Goal: Task Accomplishment & Management: Use online tool/utility

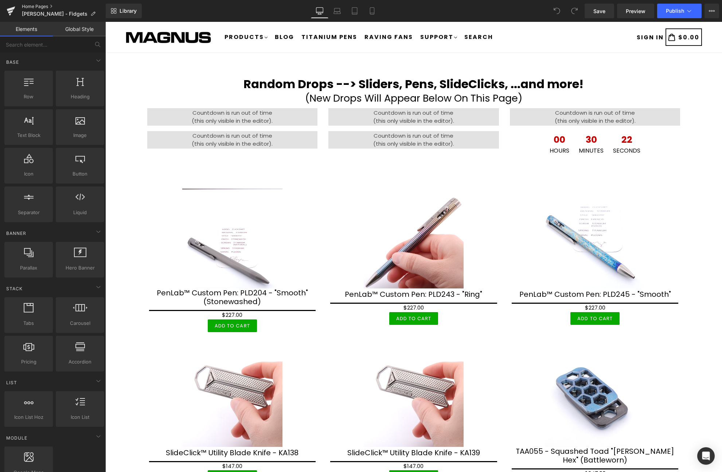
click at [36, 9] on link "Home Pages" at bounding box center [64, 7] width 84 height 6
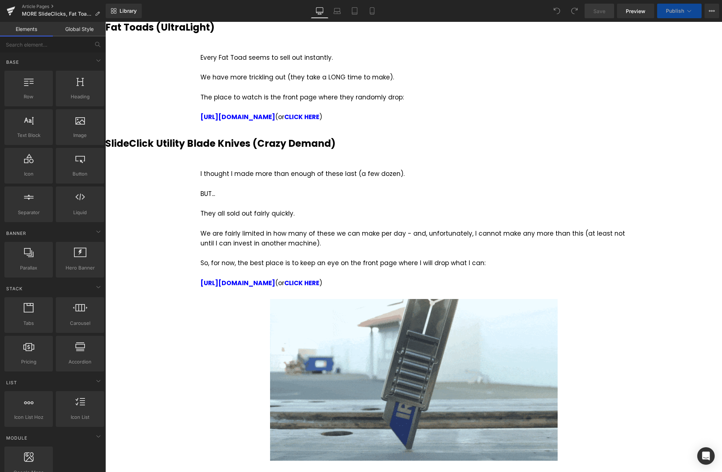
scroll to position [149, 0]
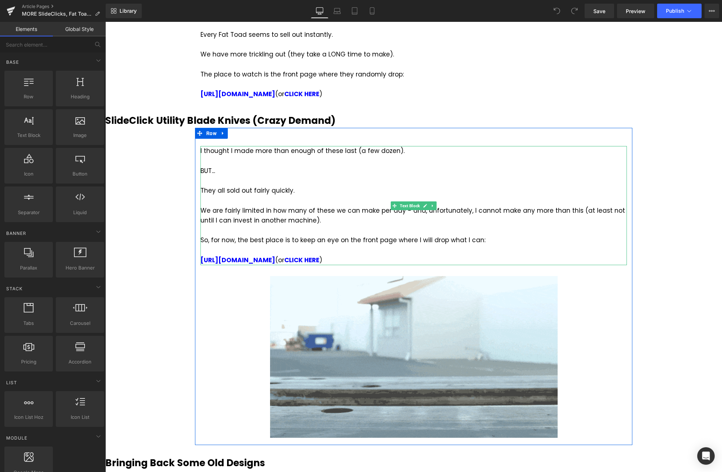
click at [311, 210] on div "We are fairly limited in how many of these we can make per day - and, unfortuna…" at bounding box center [413, 216] width 426 height 20
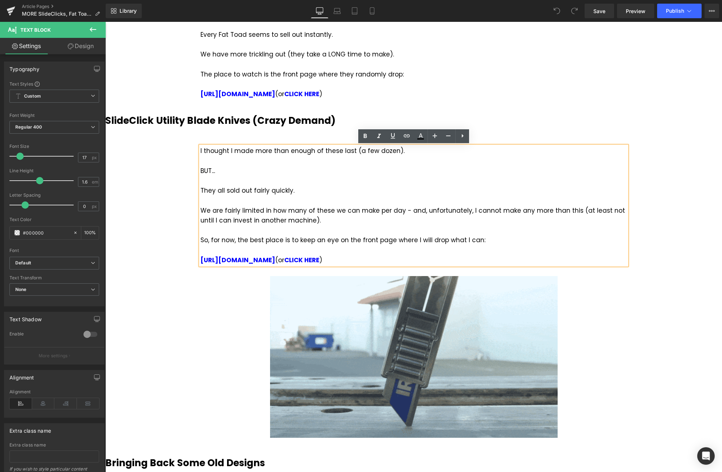
click at [485, 240] on div "So, for now, the best place is to keep an eye on the front page where I will dr…" at bounding box center [413, 240] width 426 height 10
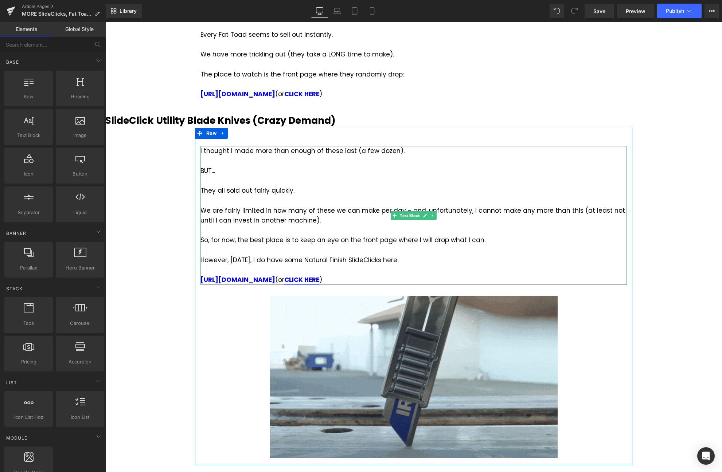
drag, startPoint x: 272, startPoint y: 279, endPoint x: 285, endPoint y: 279, distance: 12.8
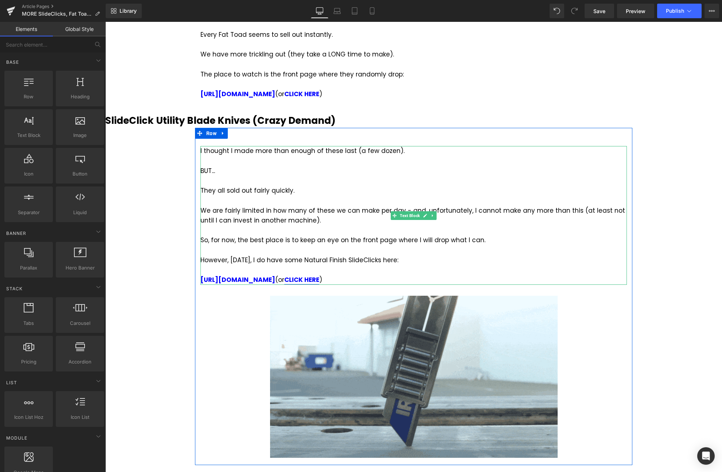
click at [272, 279] on div "https://magnusx.com (or CLICK HERE )" at bounding box center [413, 280] width 426 height 10
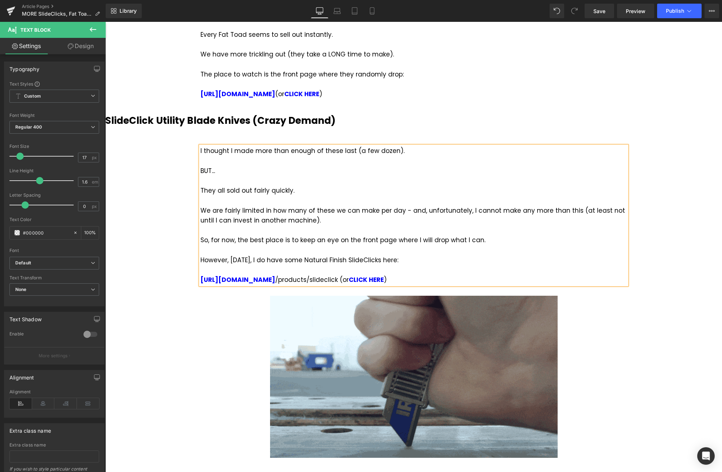
click at [274, 281] on div "https://magnusx.com /products/slideclick (or CLICK HERE )" at bounding box center [413, 280] width 426 height 10
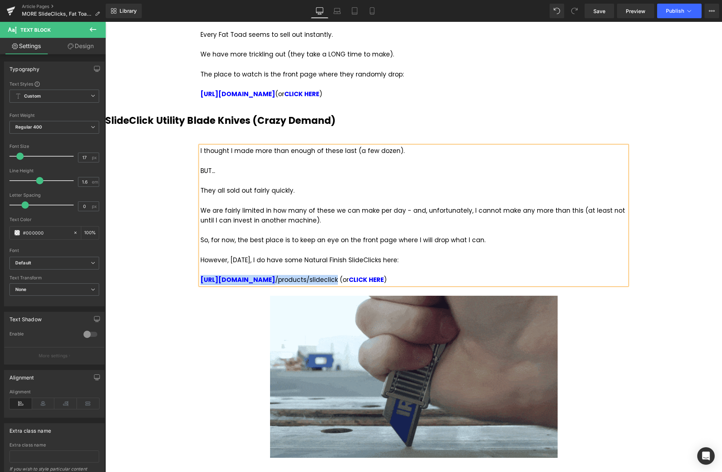
drag, startPoint x: 332, startPoint y: 280, endPoint x: 211, endPoint y: 276, distance: 121.3
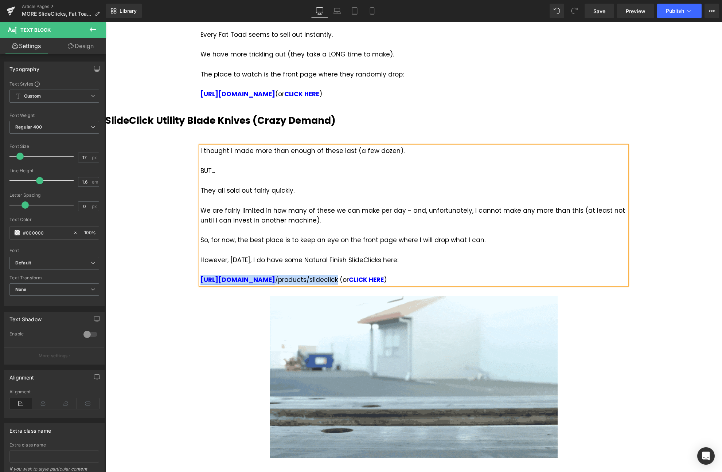
click at [201, 282] on div "https://magnusx.com /products/slideclick (or CLICK HERE )" at bounding box center [413, 280] width 426 height 10
drag, startPoint x: 335, startPoint y: 281, endPoint x: 200, endPoint y: 281, distance: 134.8
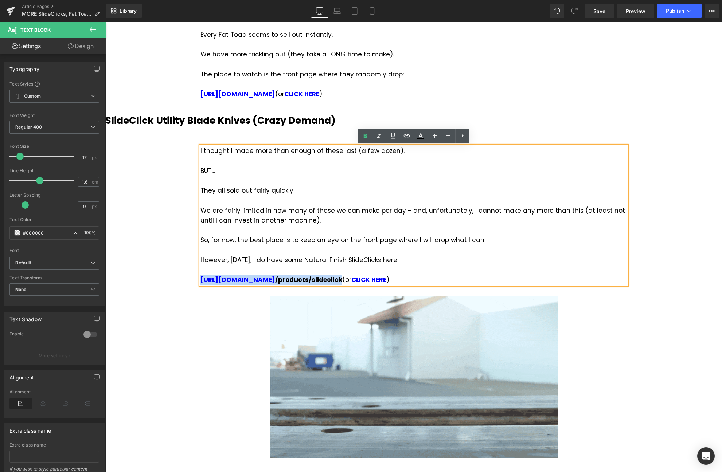
click at [200, 281] on div "I thought I made more than enough of these last (a few dozen). BUT... They all …" at bounding box center [413, 215] width 426 height 139
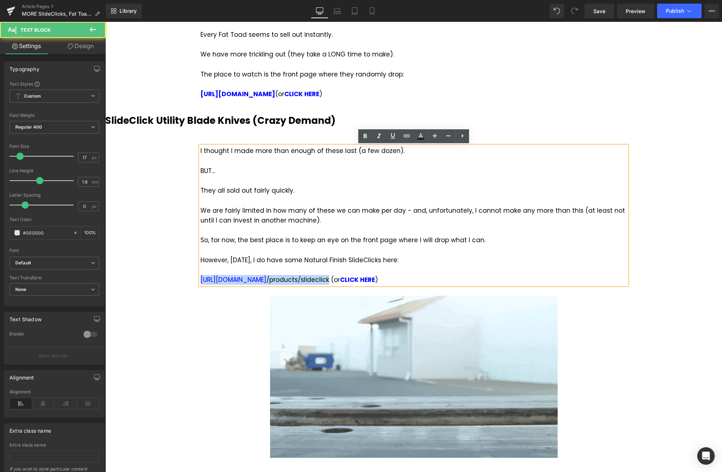
drag, startPoint x: 328, startPoint y: 281, endPoint x: 375, endPoint y: 200, distance: 93.2
click at [200, 280] on div "I thought I made more than enough of these last (a few dozen). BUT... They all …" at bounding box center [413, 215] width 426 height 139
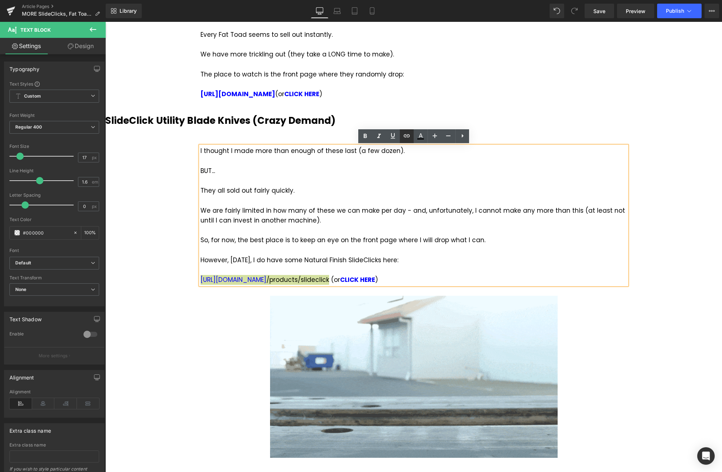
click at [405, 137] on icon at bounding box center [406, 135] width 9 height 9
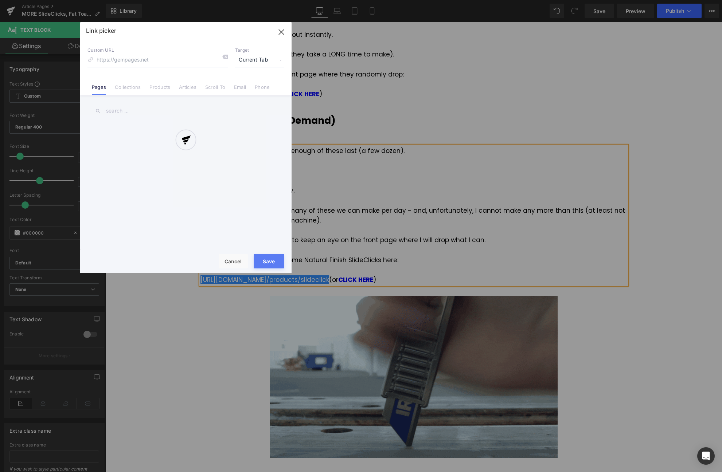
click at [336, 0] on div "Text Color Highlight Color #333333 Edit or remove link: Edit - Unlink - Cancel …" at bounding box center [361, 0] width 722 height 0
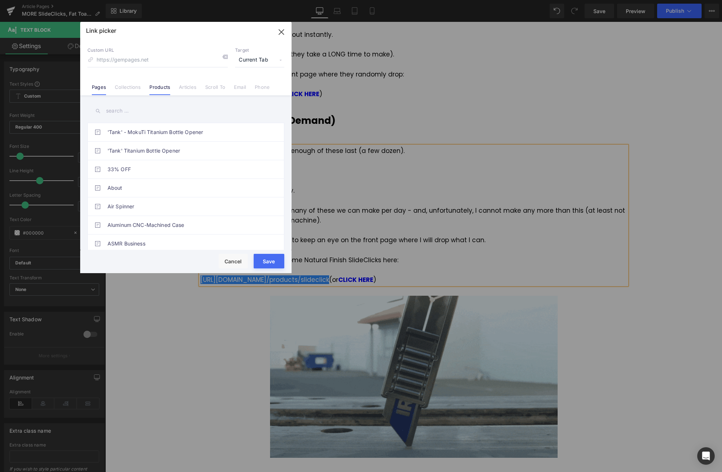
click at [161, 87] on link "Products" at bounding box center [159, 89] width 21 height 11
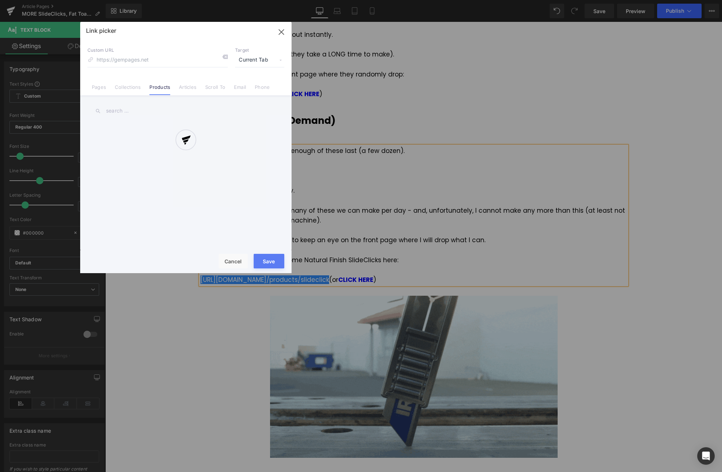
click at [138, 111] on div at bounding box center [185, 147] width 211 height 251
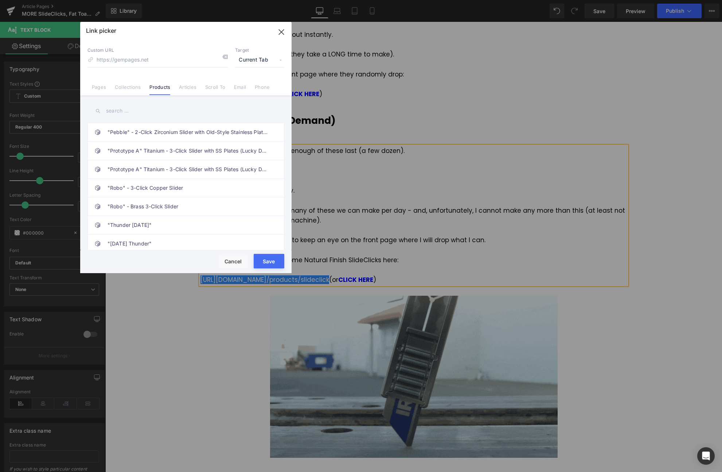
click at [132, 111] on input "text" at bounding box center [185, 111] width 197 height 16
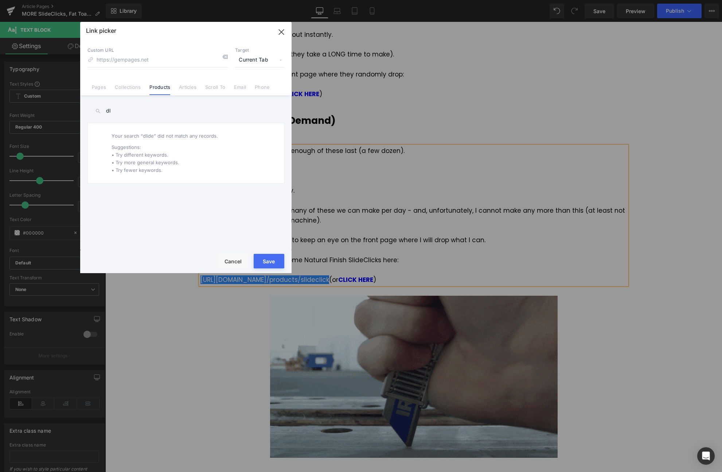
type input "d"
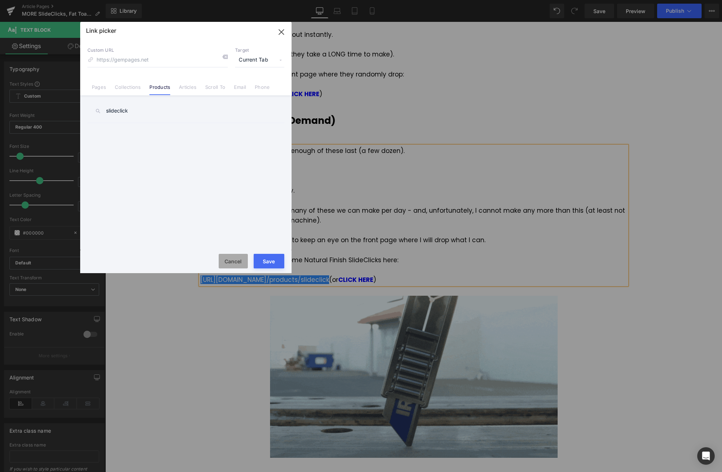
type input "slideclick"
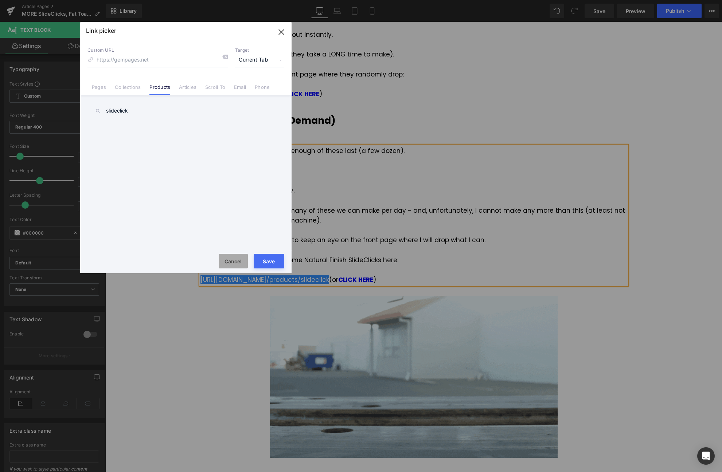
click at [233, 262] on button "Cancel" at bounding box center [233, 261] width 29 height 15
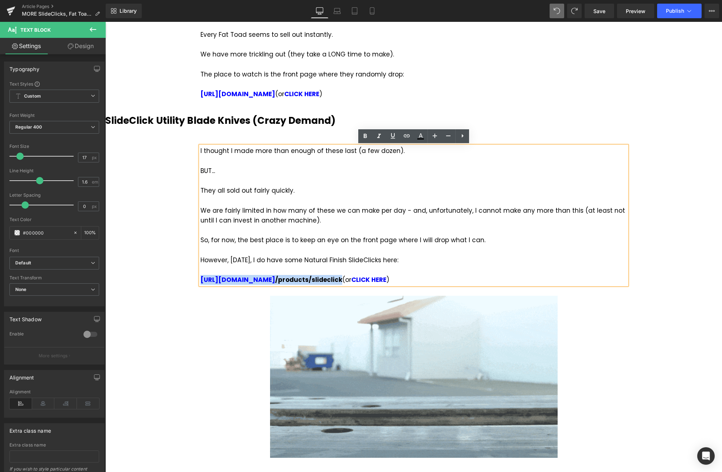
drag, startPoint x: 335, startPoint y: 278, endPoint x: 203, endPoint y: 272, distance: 132.7
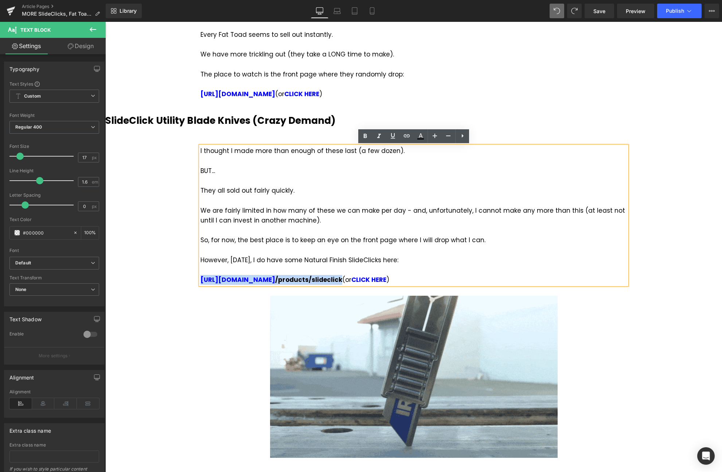
click at [200, 278] on div "I thought I made more than enough of these last (a few dozen). BUT... They all …" at bounding box center [413, 215] width 426 height 139
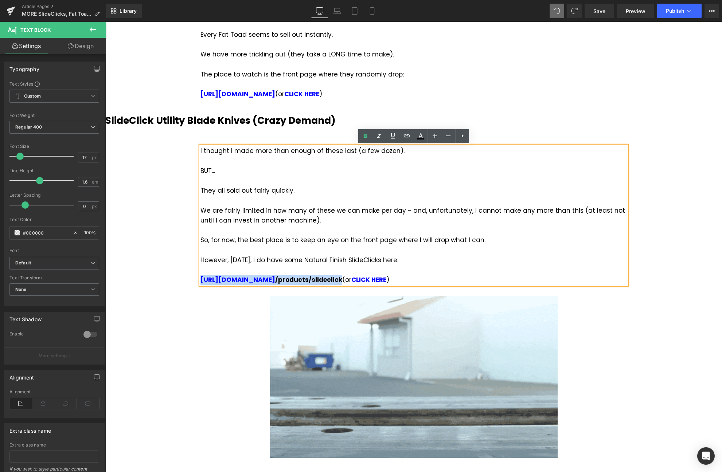
copy strong "https://magnusx.com /products/slideclick"
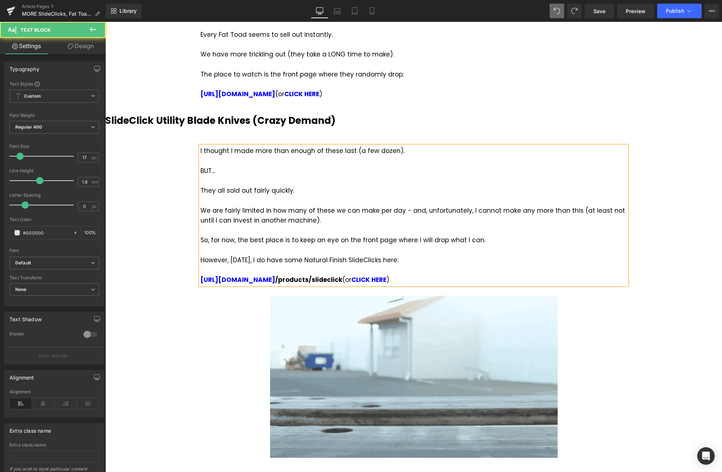
drag, startPoint x: 331, startPoint y: 264, endPoint x: 333, endPoint y: 271, distance: 6.9
click at [331, 264] on div "However, today, I do have some Natural Finish SlideClicks here:" at bounding box center [413, 260] width 426 height 10
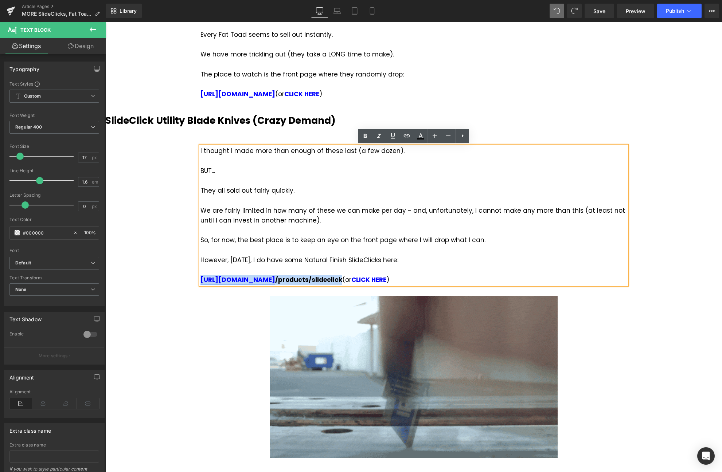
drag, startPoint x: 335, startPoint y: 279, endPoint x: 201, endPoint y: 280, distance: 134.0
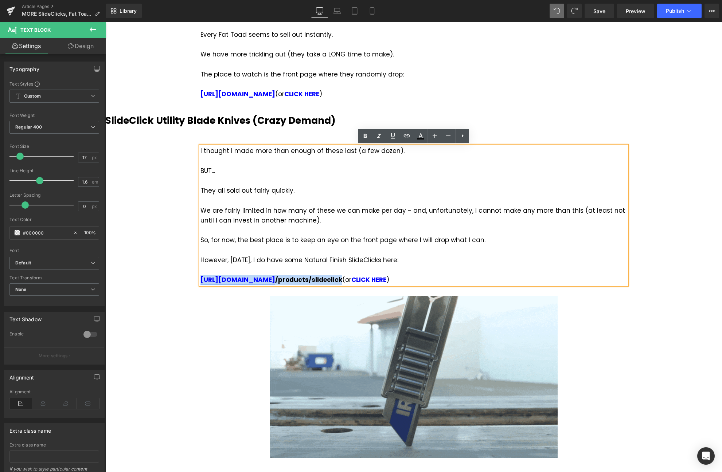
click at [201, 280] on strong "https://magnusx.com /products/slideclick" at bounding box center [271, 279] width 142 height 9
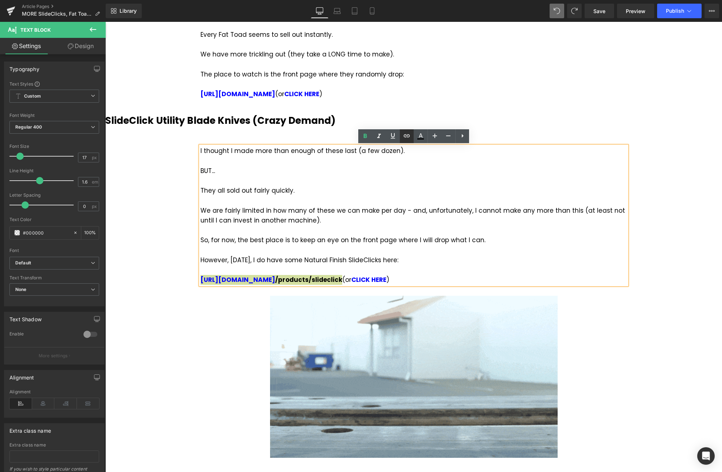
click at [404, 135] on icon at bounding box center [407, 135] width 6 height 3
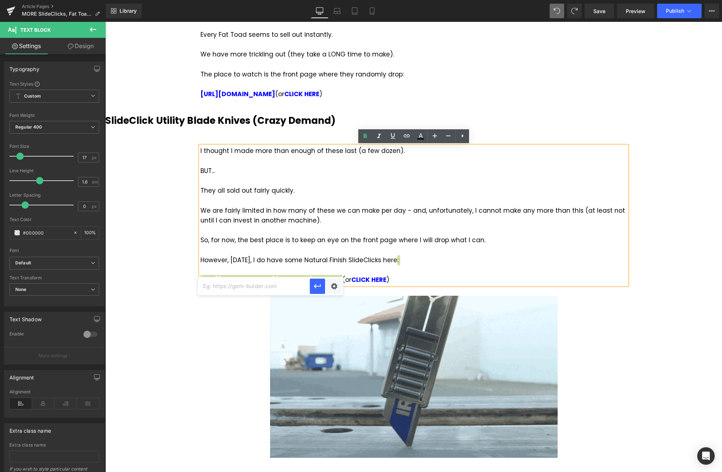
click at [285, 287] on input "text" at bounding box center [253, 286] width 112 height 18
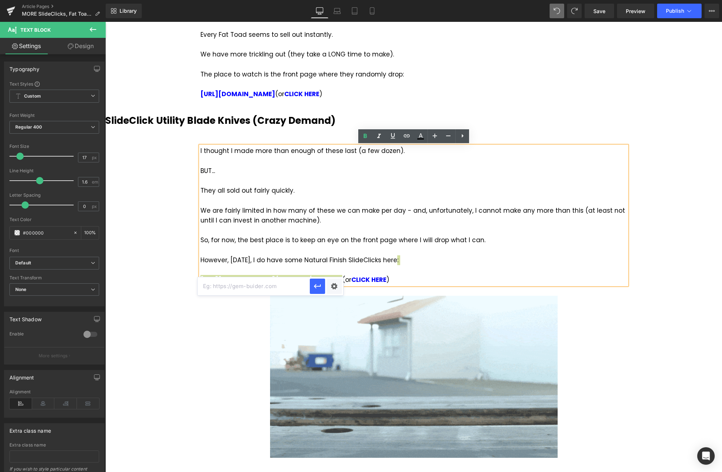
paste input "https://magnusx.com/products/slideclick"
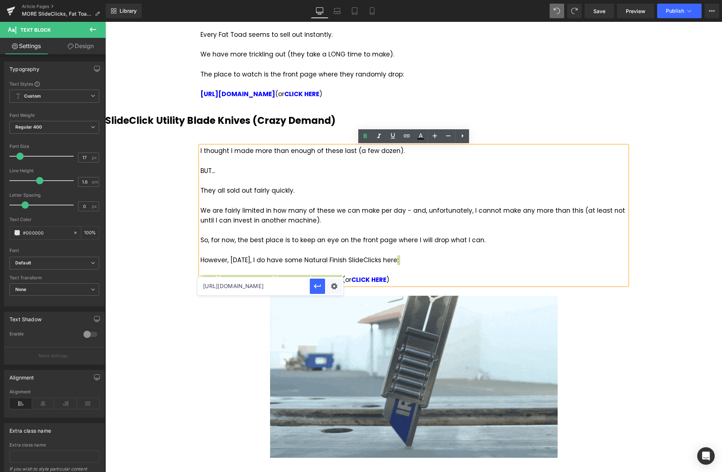
scroll to position [0, 9]
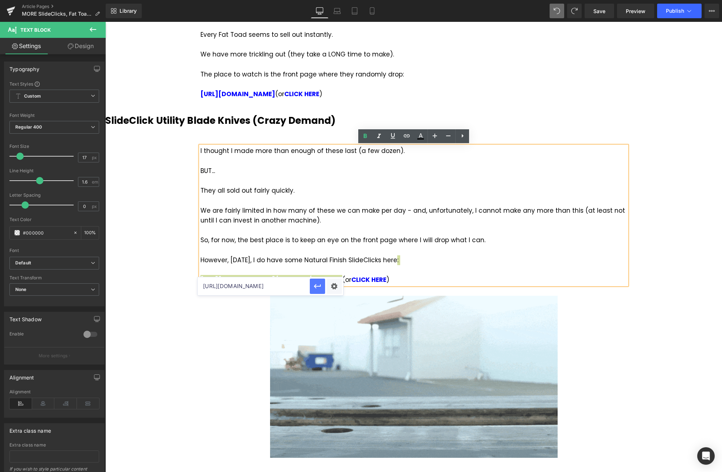
type input "https://magnusx.com/products/slideclick"
click at [318, 284] on icon "button" at bounding box center [317, 286] width 9 height 9
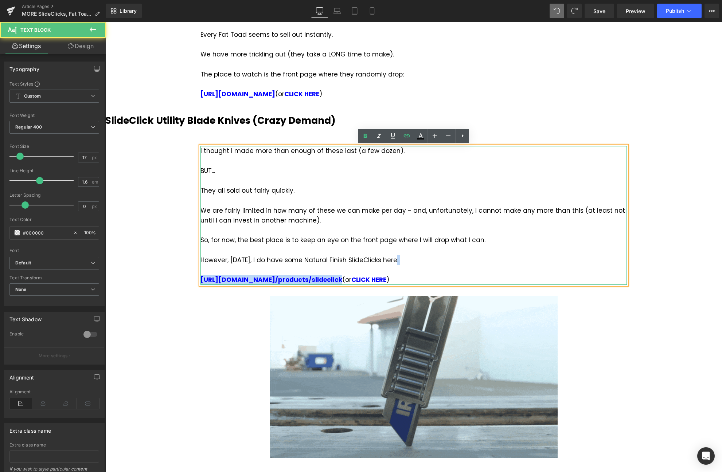
drag, startPoint x: 384, startPoint y: 279, endPoint x: 348, endPoint y: 281, distance: 36.1
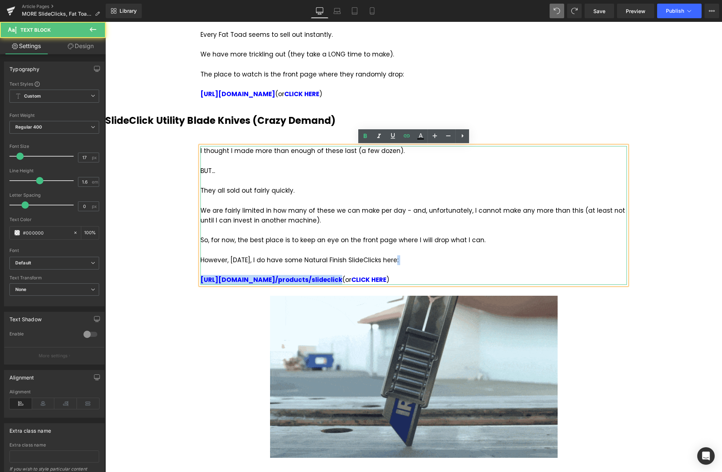
click at [348, 281] on div "https://magnusx.com /products/slideclick (or CLICK HERE )" at bounding box center [413, 280] width 426 height 10
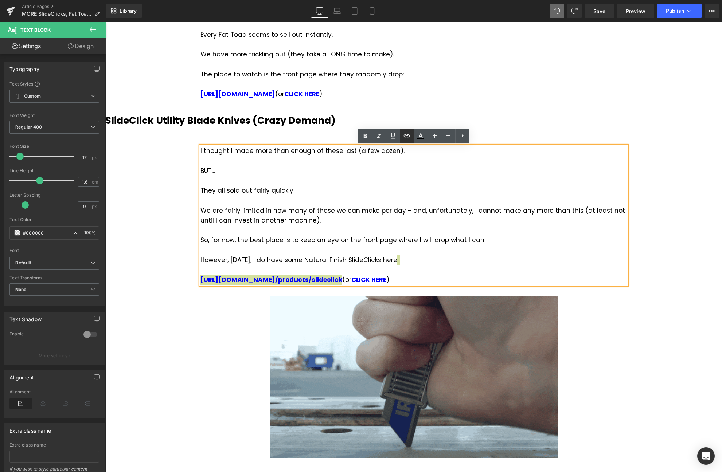
click at [401, 135] on link at bounding box center [407, 136] width 14 height 14
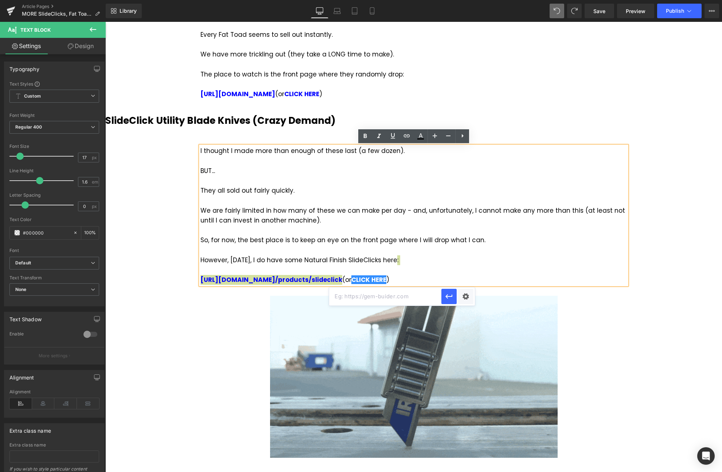
drag, startPoint x: 414, startPoint y: 294, endPoint x: 416, endPoint y: 288, distance: 5.6
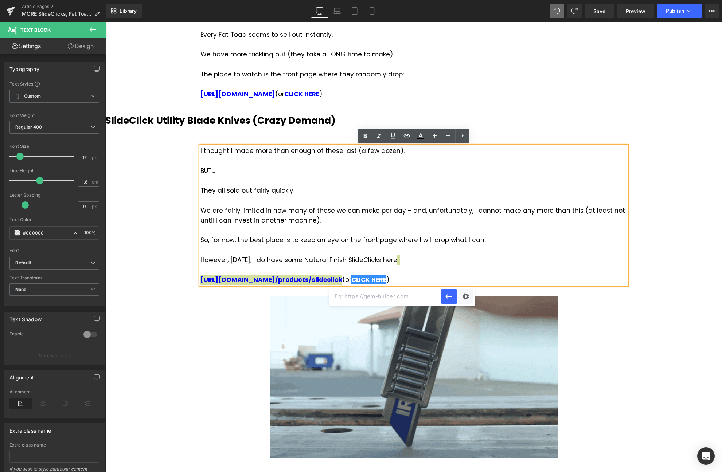
click at [414, 294] on input "text" at bounding box center [385, 296] width 112 height 18
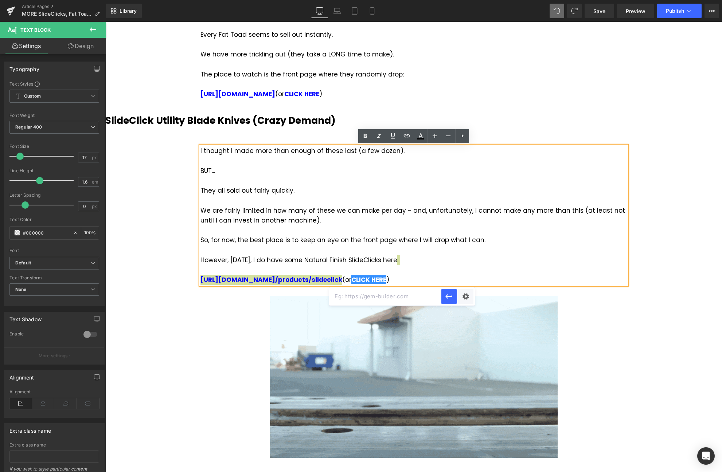
paste input "https://magnusx.com/products/slideclick"
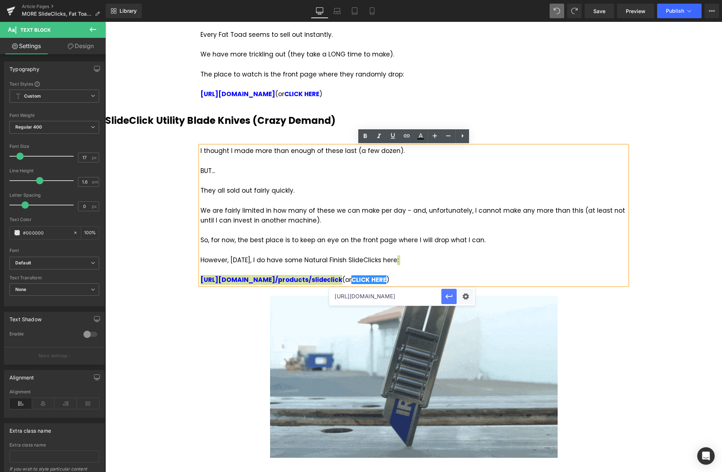
type input "https://magnusx.com/products/slideclick"
click at [449, 294] on icon "button" at bounding box center [448, 296] width 9 height 9
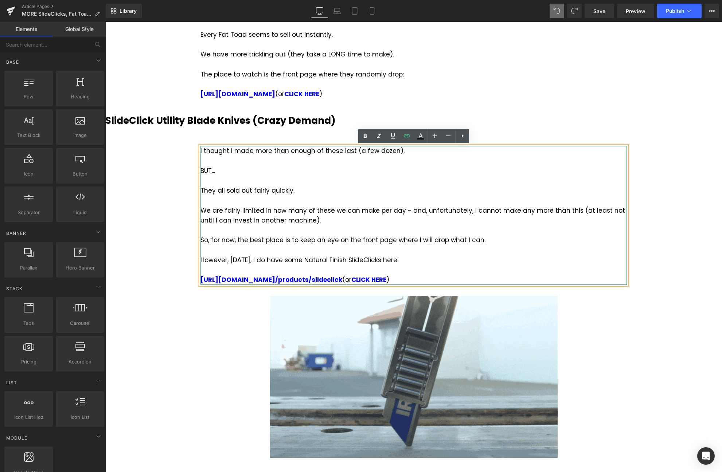
drag, startPoint x: 670, startPoint y: 220, endPoint x: 681, endPoint y: 189, distance: 32.8
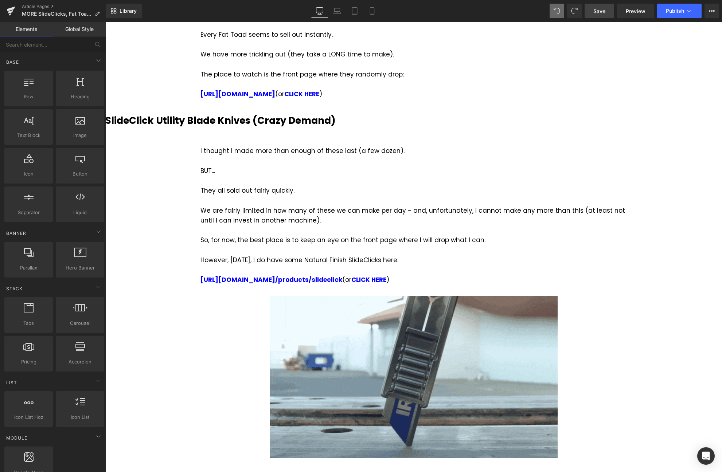
click at [606, 13] on link "Save" at bounding box center [599, 11] width 30 height 15
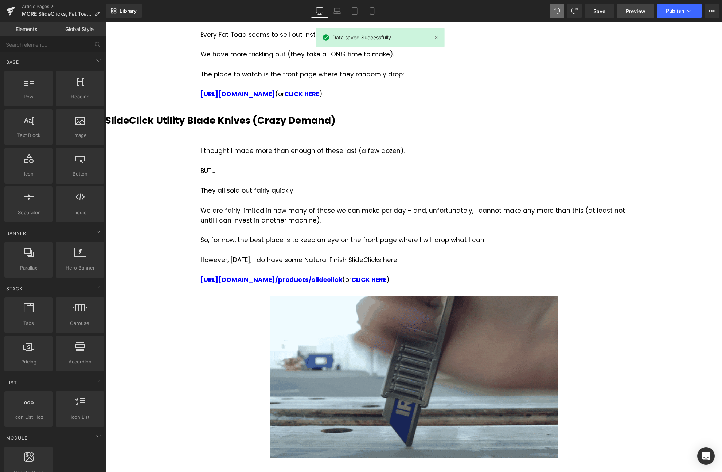
click at [632, 5] on link "Preview" at bounding box center [635, 11] width 37 height 15
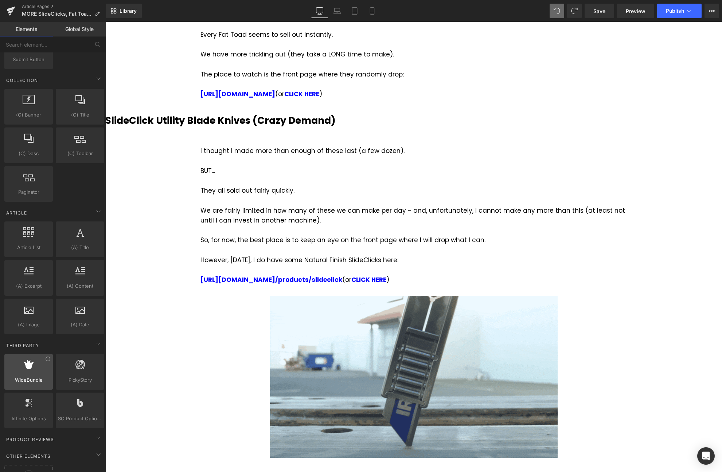
scroll to position [1143, 0]
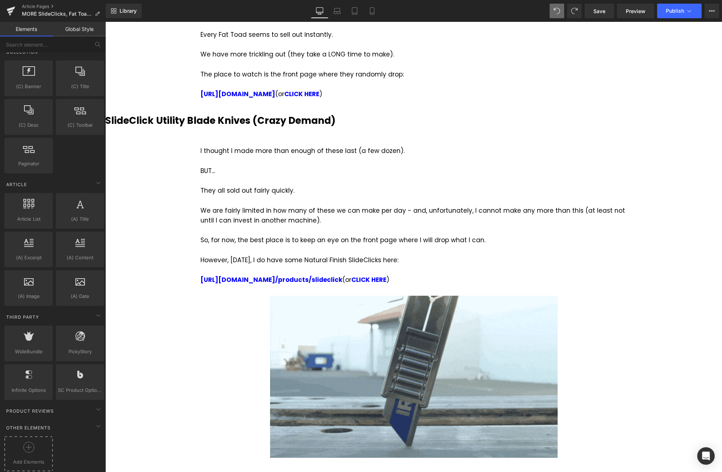
click at [41, 449] on div at bounding box center [28, 450] width 45 height 16
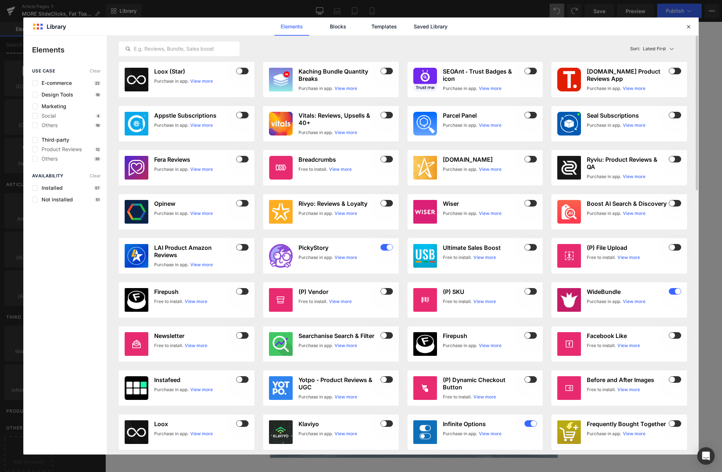
click at [480, 48] on div "Latest First Most View Latest First Sort: Latest First" at bounding box center [403, 49] width 568 height 26
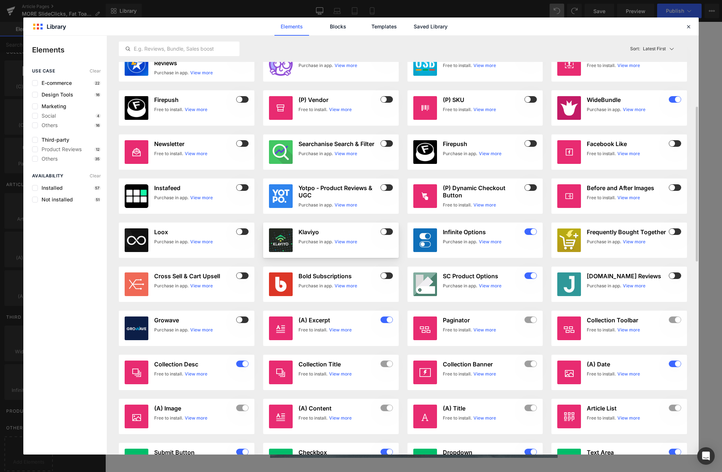
scroll to position [118, 0]
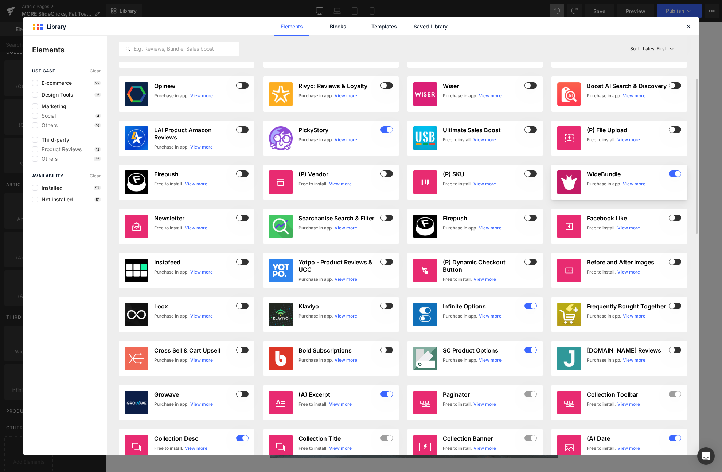
click at [603, 174] on h3 "WideBundle" at bounding box center [626, 173] width 80 height 7
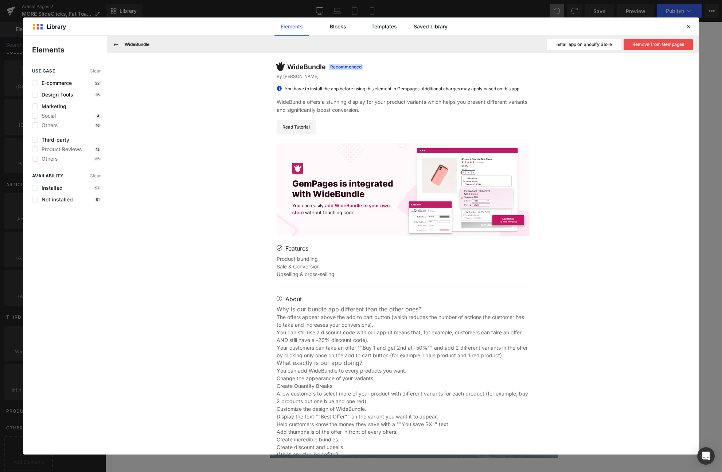
scroll to position [35, 0]
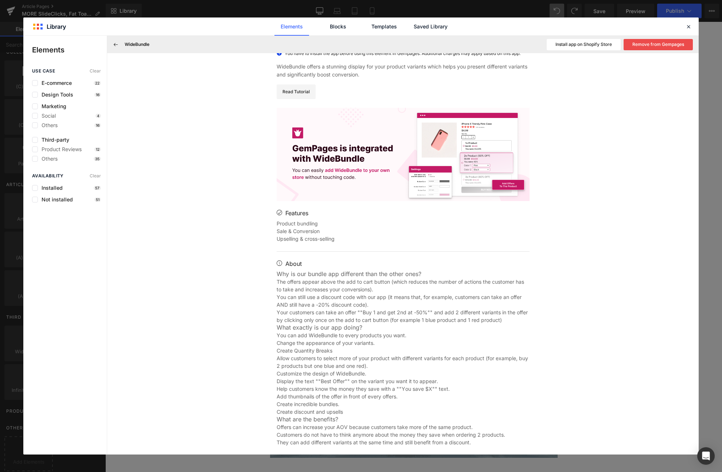
click at [580, 47] on button "Install app on Shopify Store" at bounding box center [583, 44] width 74 height 11
click at [689, 26] on icon at bounding box center [688, 26] width 7 height 7
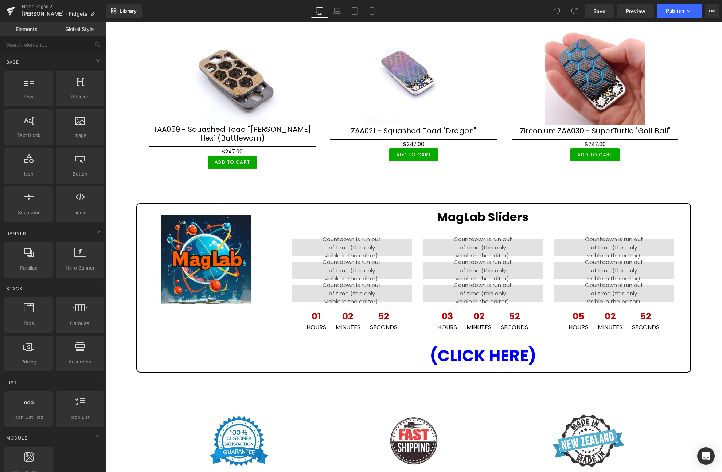
scroll to position [706, 0]
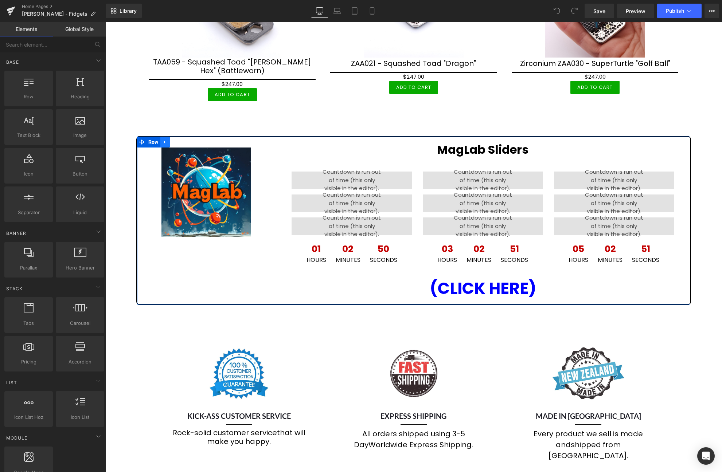
click at [163, 139] on icon at bounding box center [164, 141] width 5 height 5
click at [175, 138] on link at bounding box center [174, 142] width 9 height 11
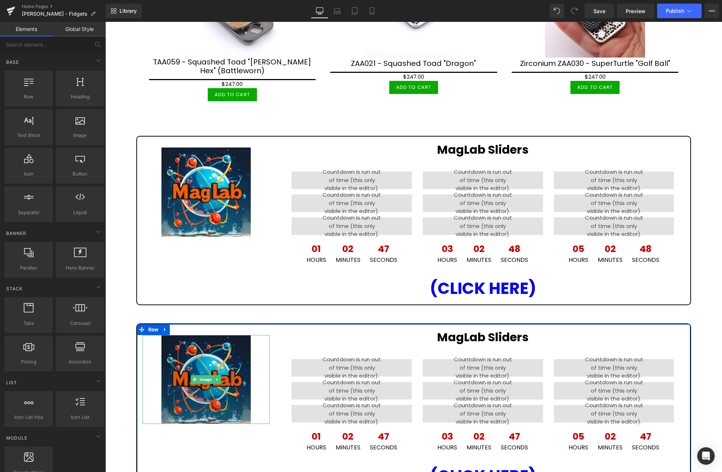
scroll to position [817, 0]
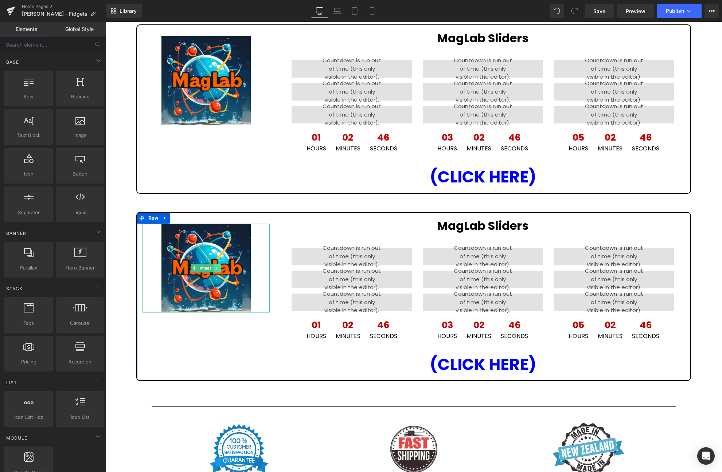
click at [216, 267] on icon at bounding box center [216, 268] width 1 height 3
click at [220, 267] on icon at bounding box center [221, 268] width 4 height 4
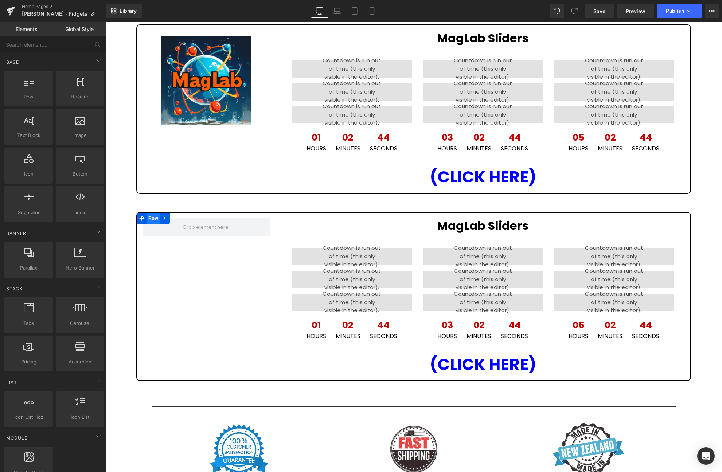
click at [152, 217] on span "Row" at bounding box center [153, 218] width 14 height 11
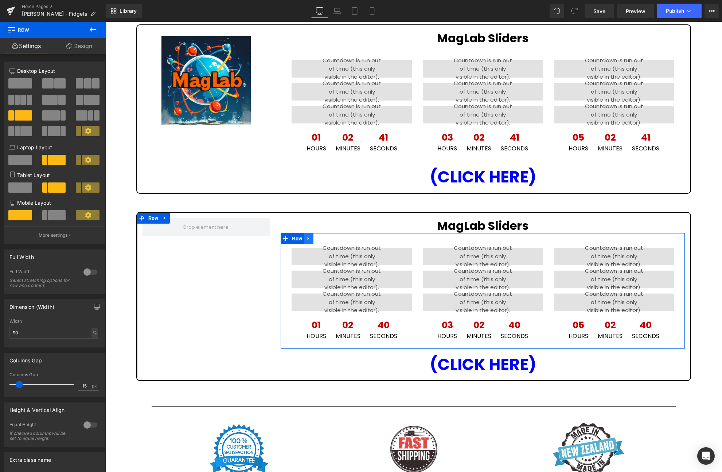
click at [310, 237] on icon at bounding box center [308, 238] width 5 height 5
click at [328, 237] on icon at bounding box center [327, 238] width 5 height 5
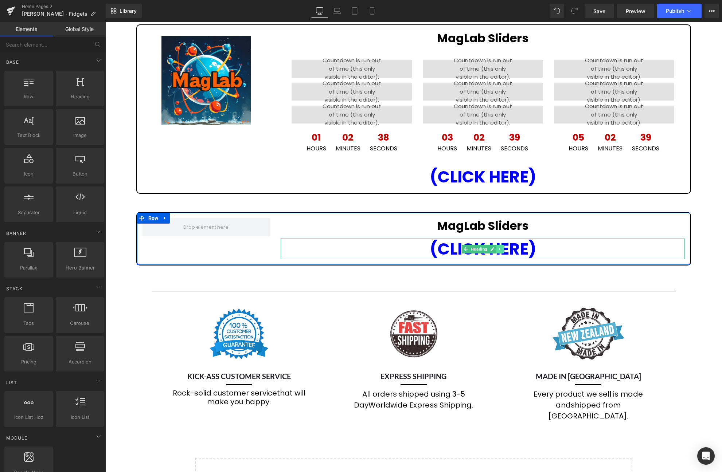
click at [498, 246] on link at bounding box center [500, 249] width 8 height 9
click at [503, 247] on icon at bounding box center [504, 249] width 4 height 4
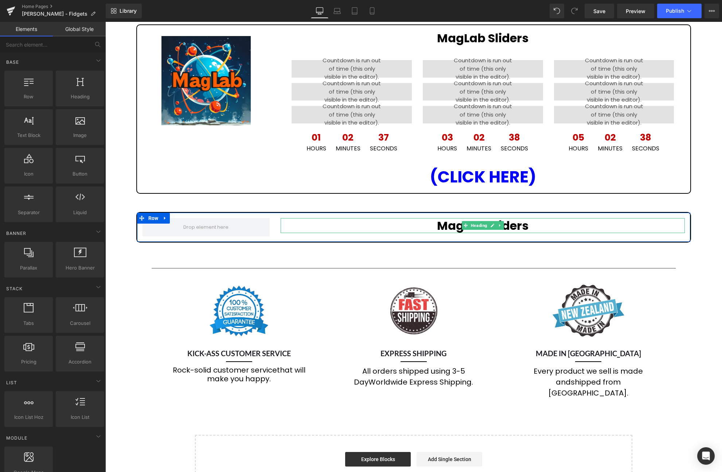
click at [516, 224] on strong "MagLab Sliders" at bounding box center [482, 225] width 91 height 16
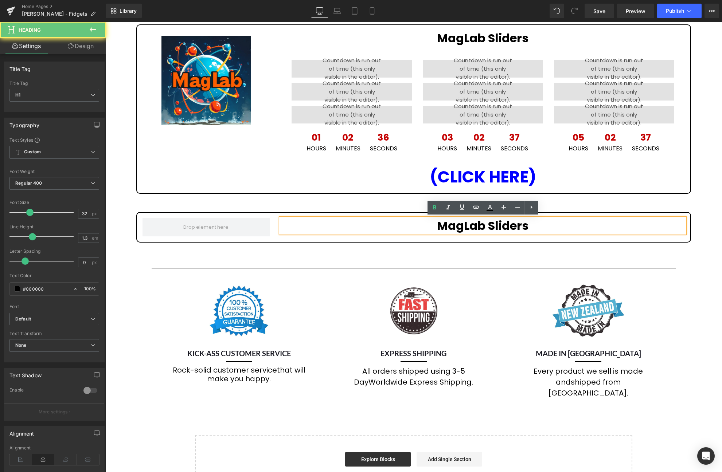
drag, startPoint x: 538, startPoint y: 222, endPoint x: 437, endPoint y: 222, distance: 101.3
click at [437, 222] on h1 "MagLab Sliders" at bounding box center [482, 225] width 404 height 15
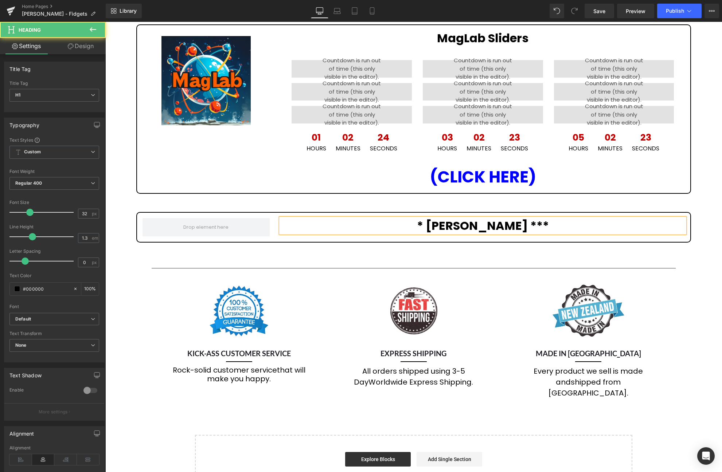
click at [417, 221] on strong "* [PERSON_NAME] ***" at bounding box center [483, 225] width 132 height 16
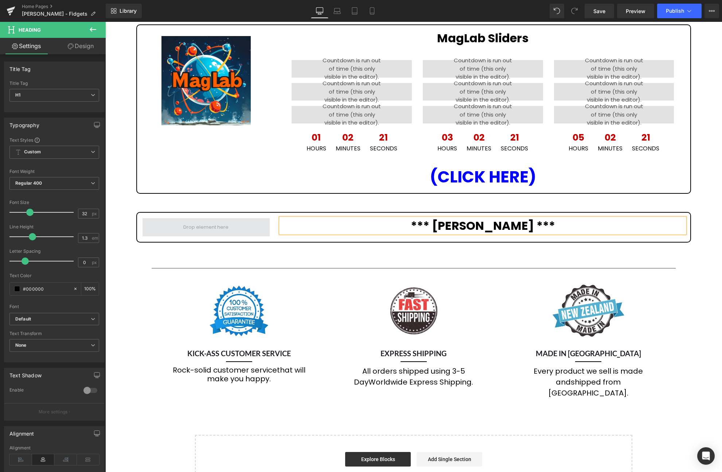
click at [197, 224] on span at bounding box center [206, 227] width 50 height 11
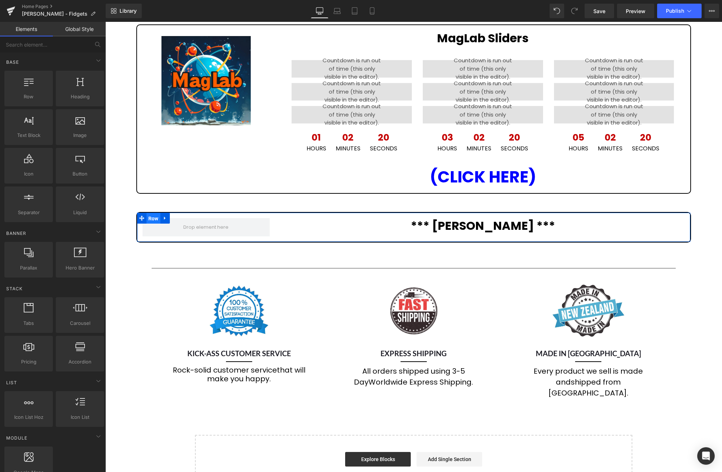
click at [150, 216] on ul "Row" at bounding box center [153, 218] width 33 height 11
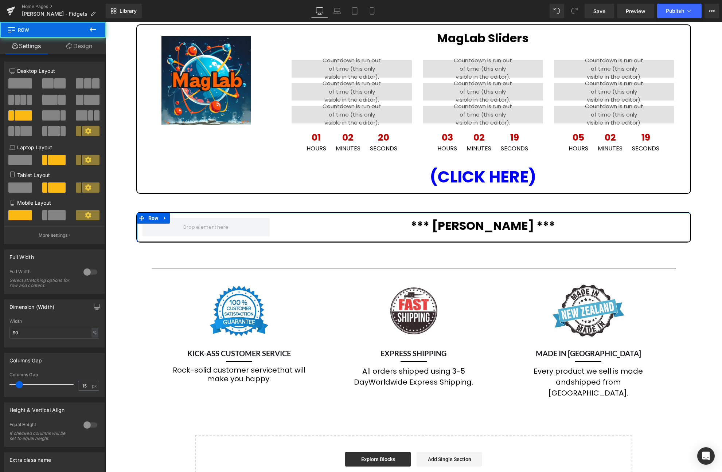
click at [25, 85] on span at bounding box center [20, 83] width 24 height 10
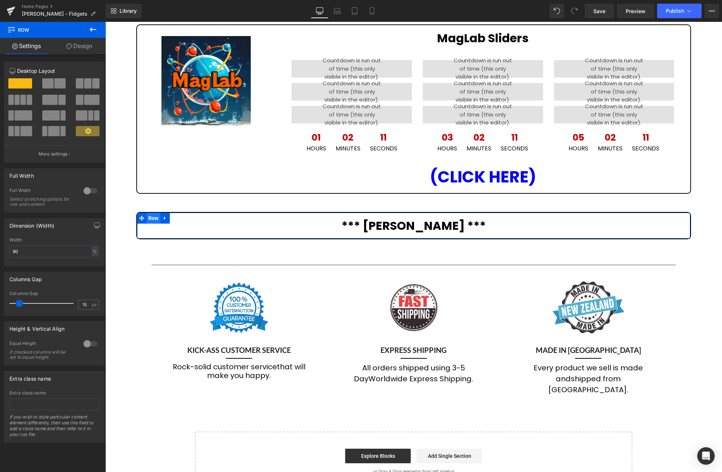
click at [153, 217] on span "Row" at bounding box center [153, 218] width 14 height 11
click at [85, 99] on span at bounding box center [91, 100] width 15 height 10
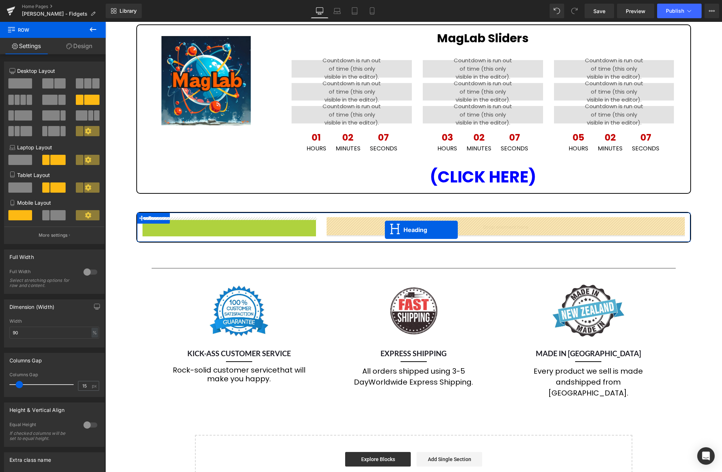
drag, startPoint x: 211, startPoint y: 232, endPoint x: 385, endPoint y: 230, distance: 173.4
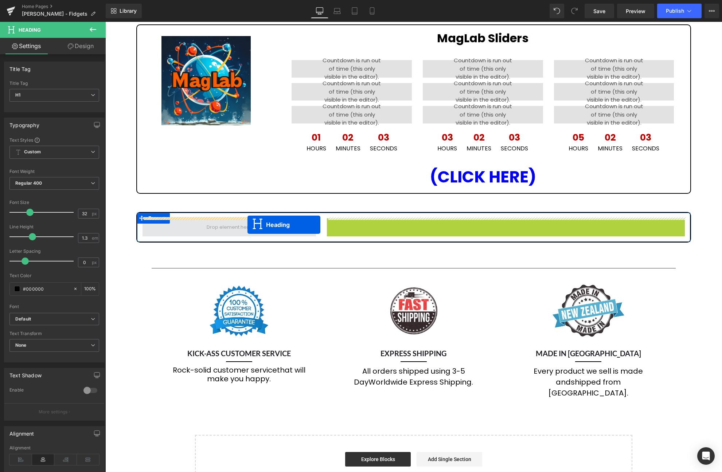
drag, startPoint x: 488, startPoint y: 225, endPoint x: 247, endPoint y: 224, distance: 241.1
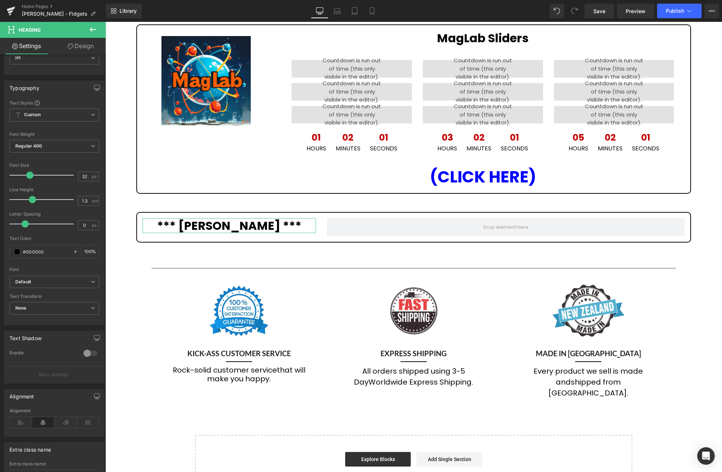
scroll to position [94, 0]
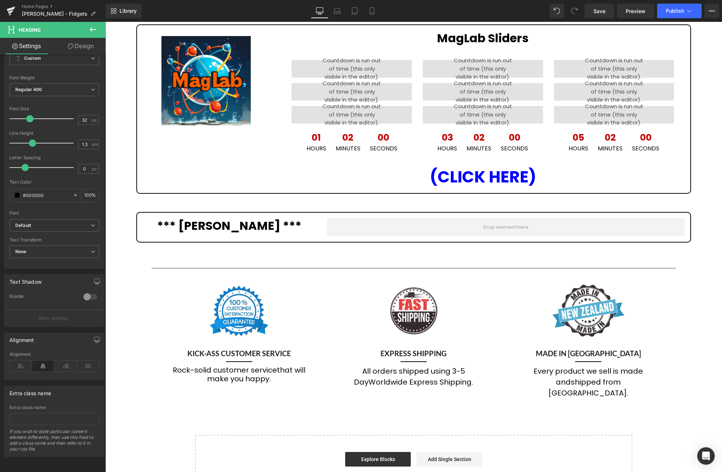
click at [90, 29] on icon at bounding box center [93, 29] width 9 height 9
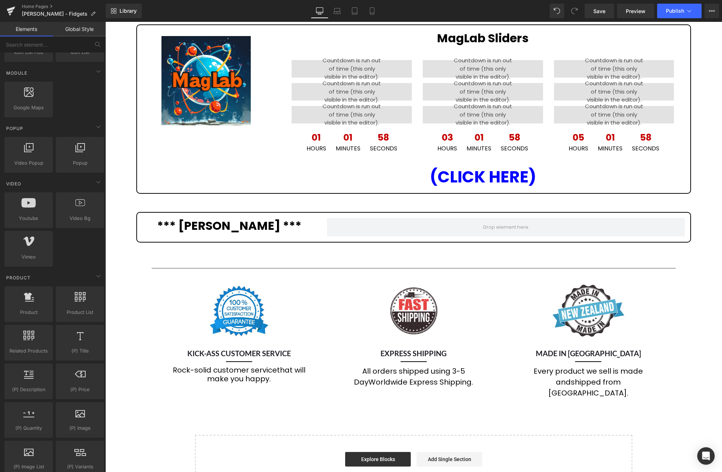
scroll to position [371, 0]
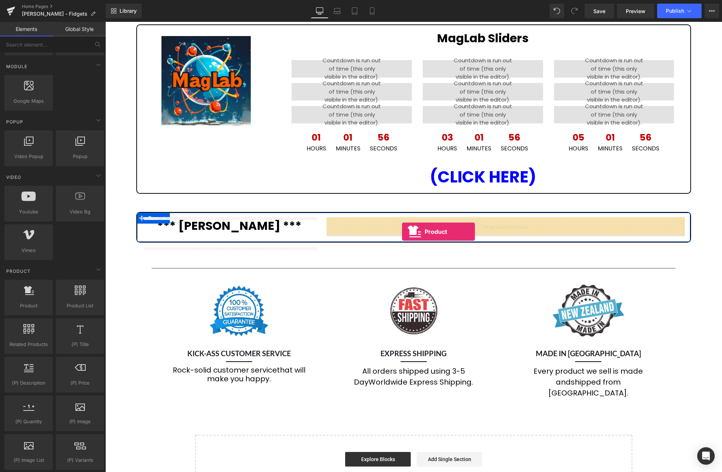
drag, startPoint x: 134, startPoint y: 320, endPoint x: 402, endPoint y: 232, distance: 281.6
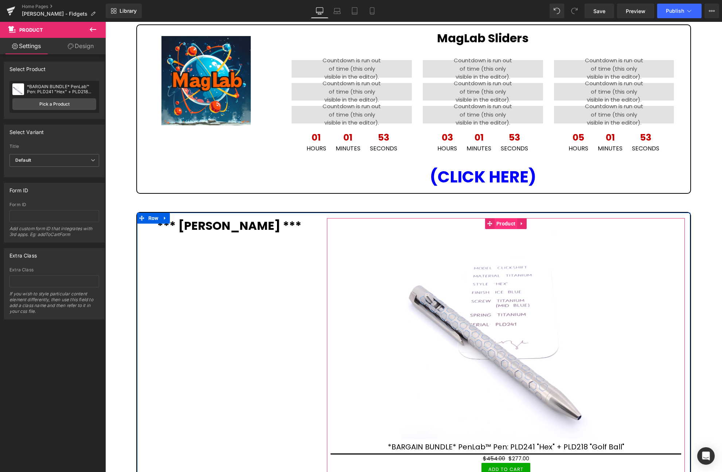
click at [504, 219] on span "Product" at bounding box center [505, 223] width 23 height 11
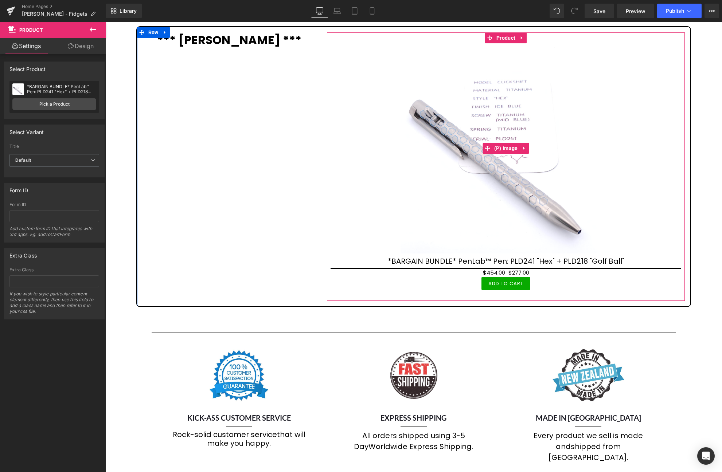
scroll to position [892, 0]
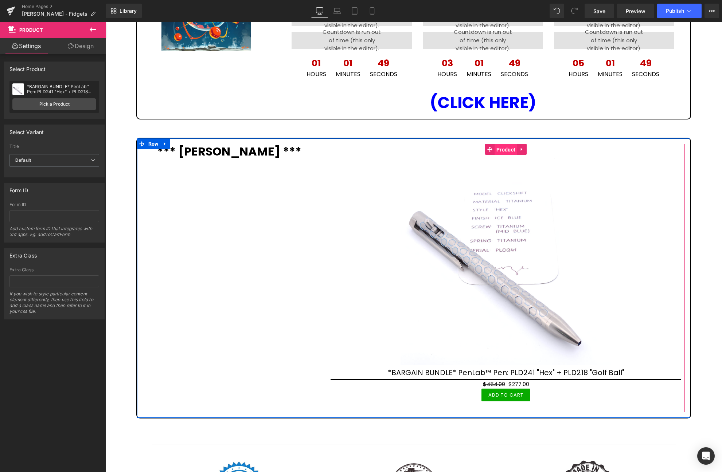
click at [503, 149] on span "Product" at bounding box center [505, 149] width 23 height 11
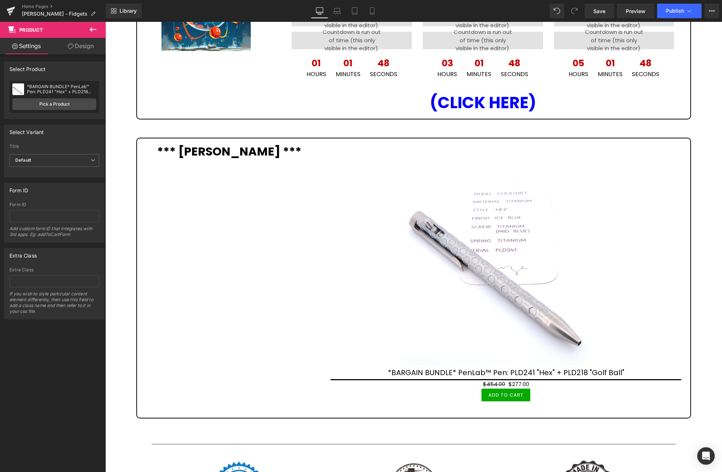
click at [94, 27] on icon at bounding box center [93, 29] width 9 height 9
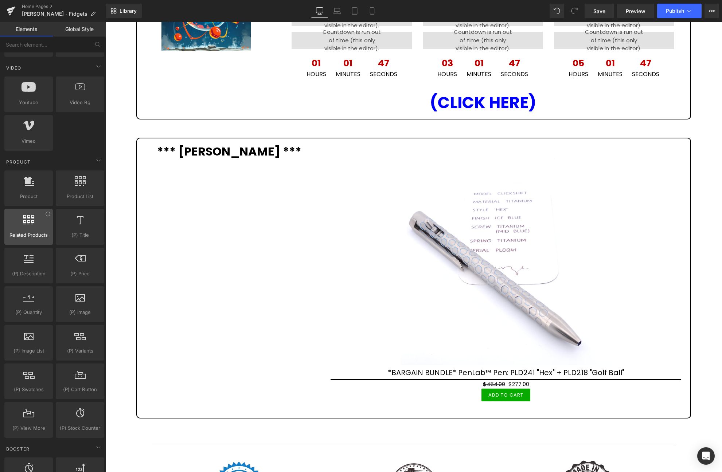
scroll to position [483, 0]
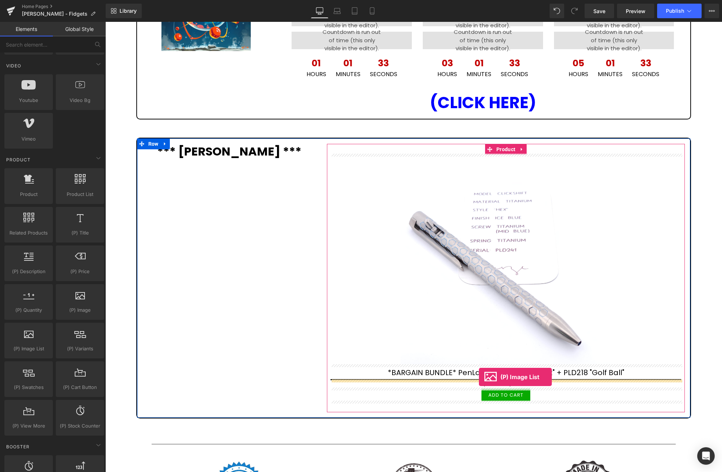
drag, startPoint x: 161, startPoint y: 365, endPoint x: 479, endPoint y: 377, distance: 318.2
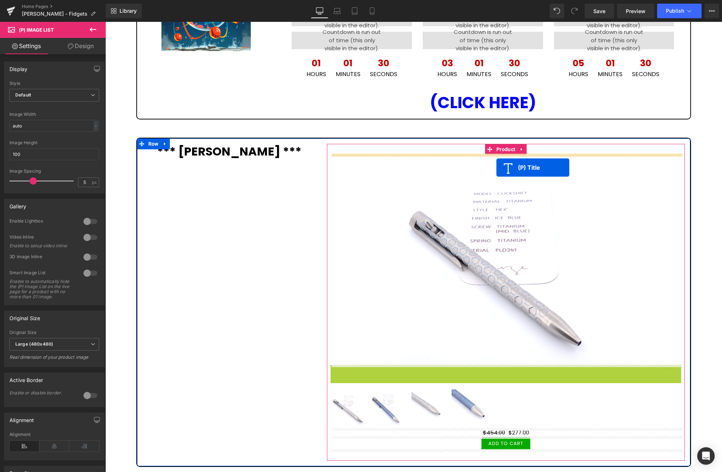
drag, startPoint x: 491, startPoint y: 372, endPoint x: 496, endPoint y: 166, distance: 205.5
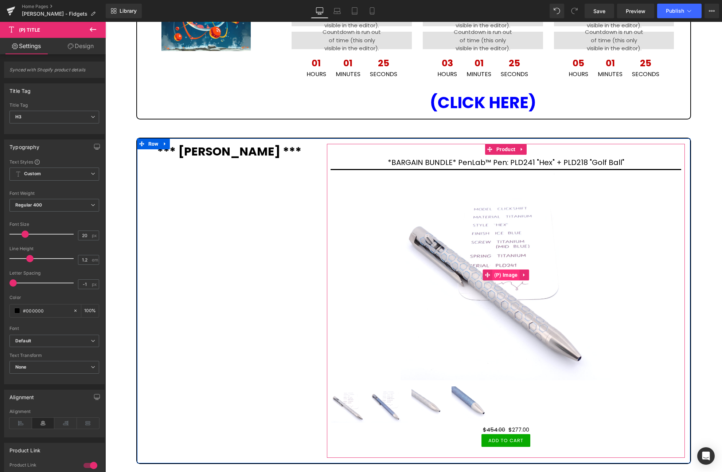
click at [509, 276] on span "(P) Image" at bounding box center [505, 275] width 27 height 11
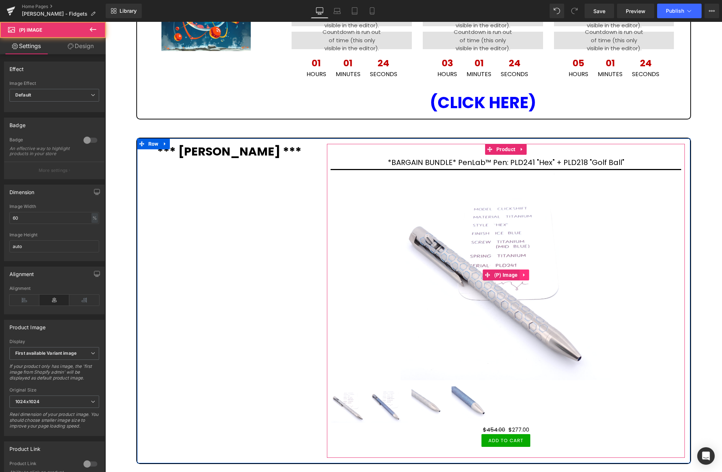
click at [523, 275] on icon at bounding box center [523, 275] width 1 height 3
click at [519, 275] on icon at bounding box center [518, 274] width 5 height 5
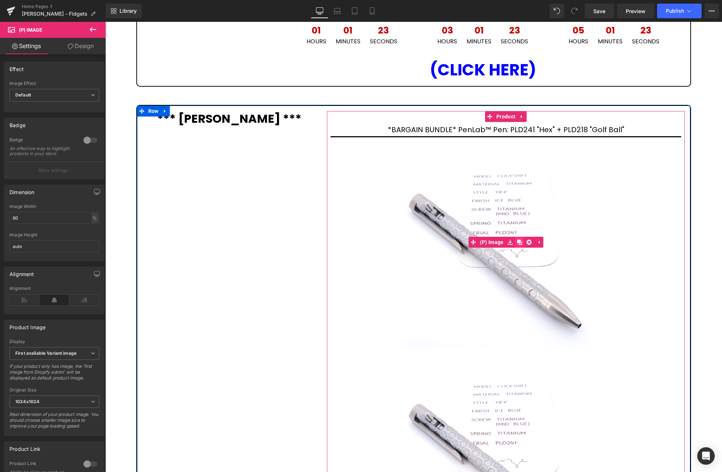
scroll to position [1040, 0]
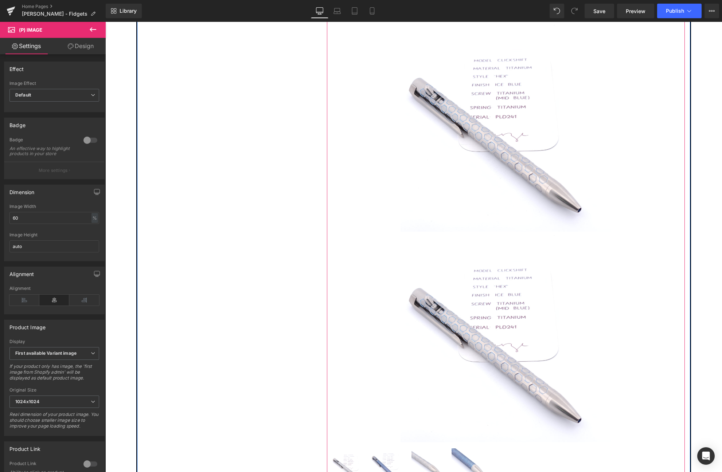
click at [511, 346] on img at bounding box center [505, 337] width 211 height 211
click at [509, 336] on span "(P) Image" at bounding box center [505, 336] width 27 height 11
click at [387, 460] on img at bounding box center [389, 466] width 36 height 36
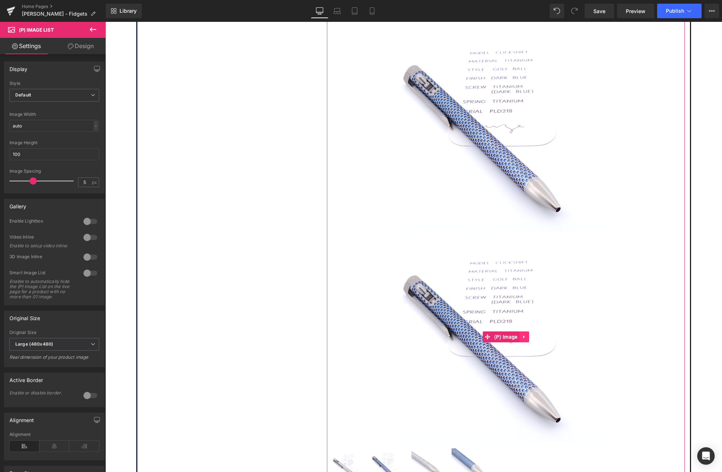
click at [524, 337] on icon at bounding box center [523, 336] width 5 height 5
click at [530, 335] on icon at bounding box center [528, 336] width 5 height 5
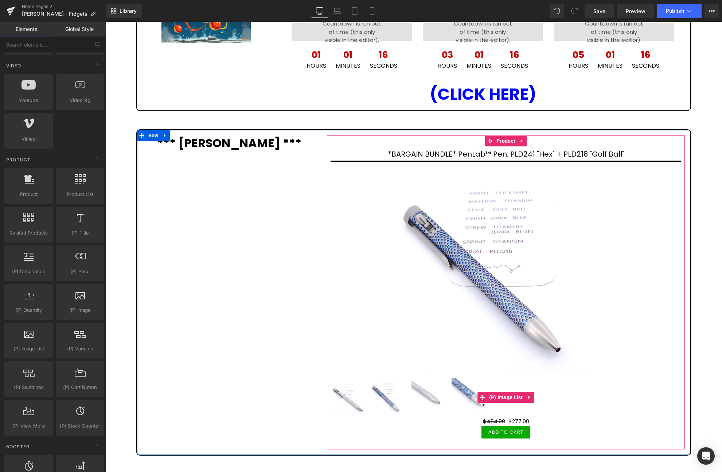
scroll to position [854, 0]
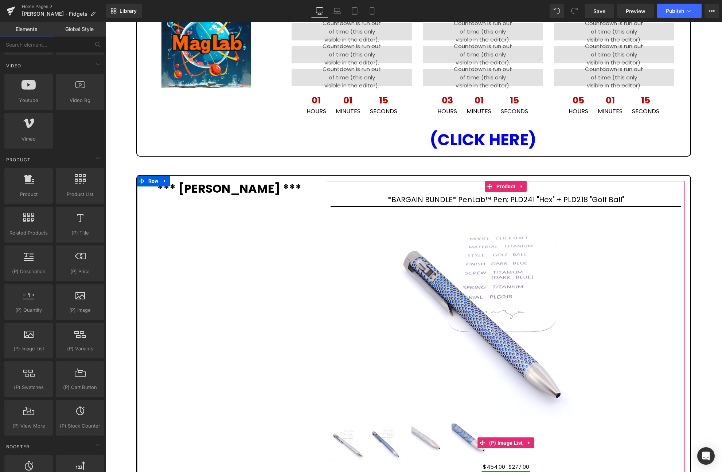
click at [339, 440] on img at bounding box center [349, 442] width 36 height 36
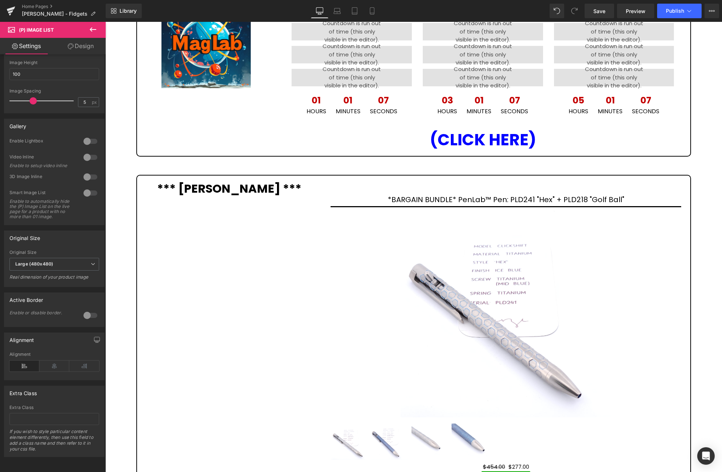
scroll to position [0, 0]
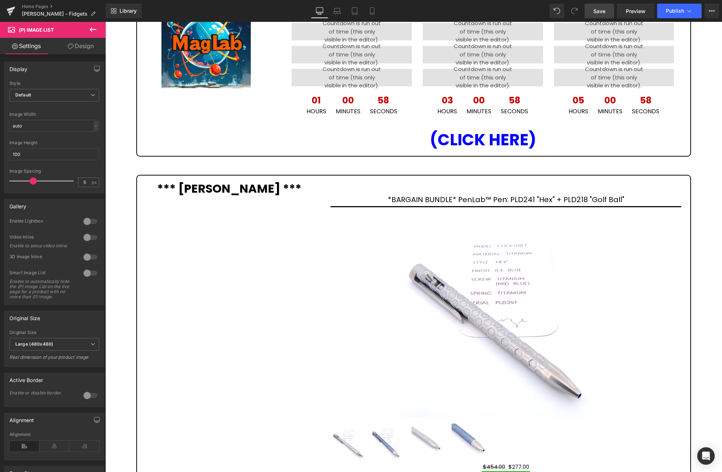
click at [601, 11] on span "Save" at bounding box center [599, 11] width 12 height 8
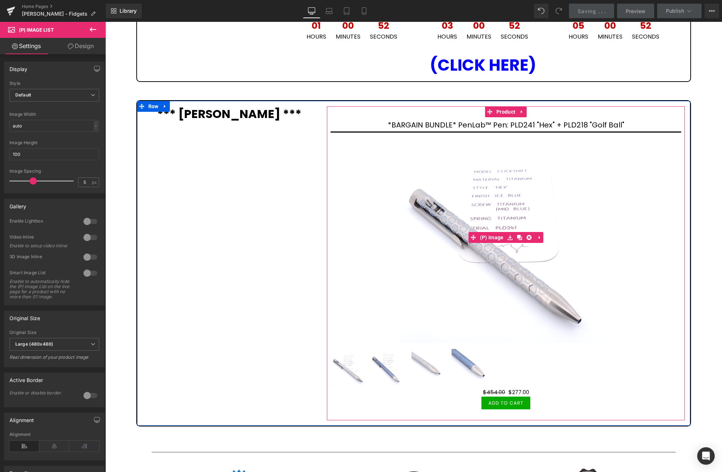
scroll to position [929, 0]
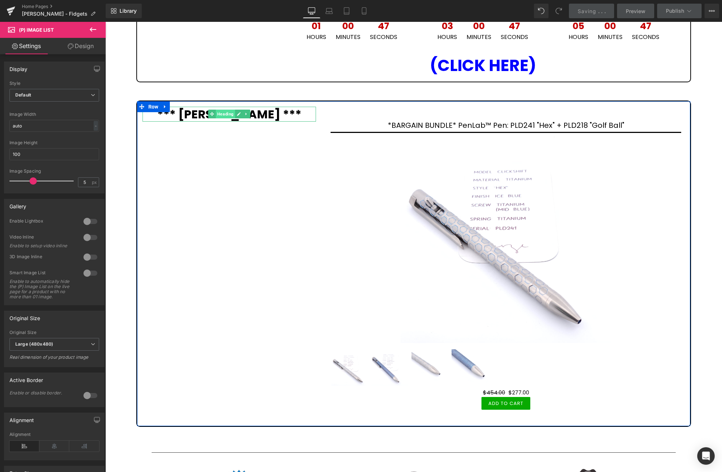
click at [228, 118] on span "Heading" at bounding box center [225, 114] width 19 height 9
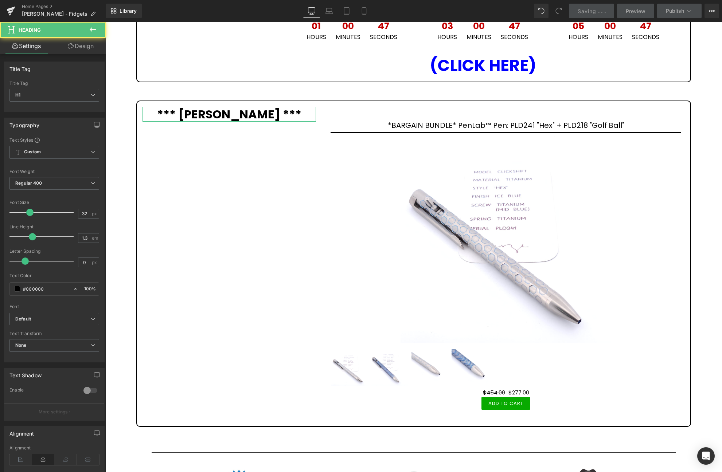
click at [87, 46] on link "Design" at bounding box center [80, 46] width 53 height 16
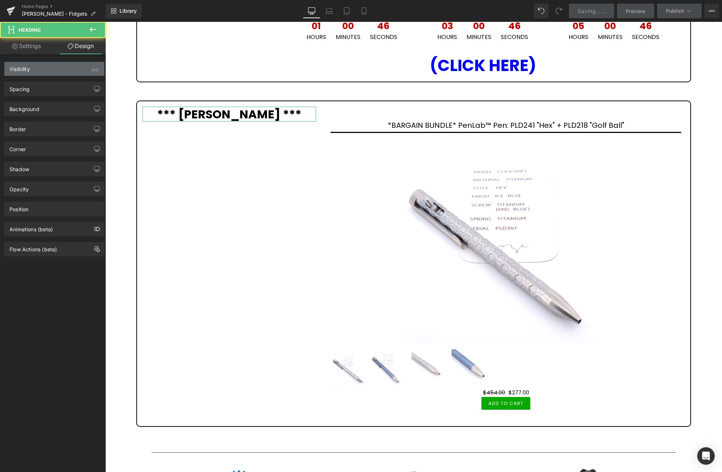
type input "transparent"
type input "0"
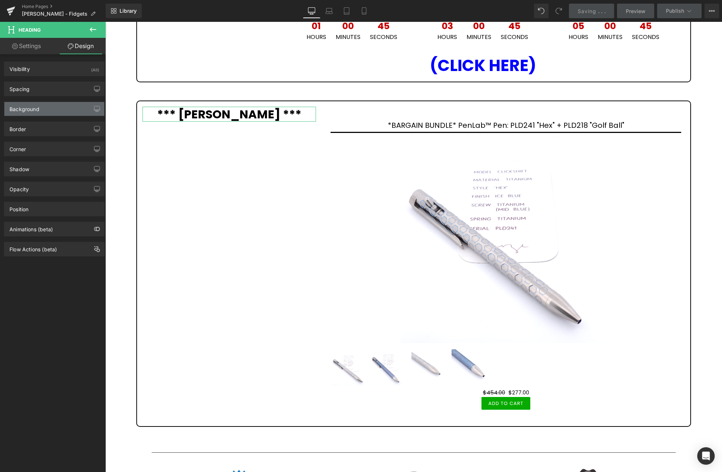
click at [46, 110] on div "Background" at bounding box center [54, 109] width 100 height 14
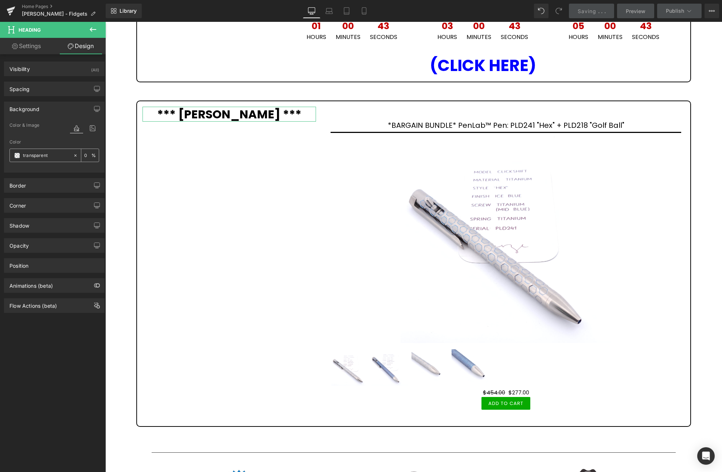
click at [14, 155] on span at bounding box center [17, 156] width 6 height 6
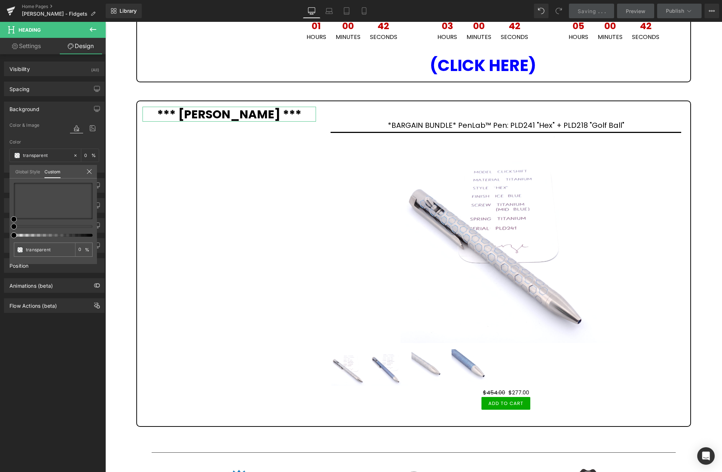
type input "#000000"
type input "100"
type input "#000000"
type input "100"
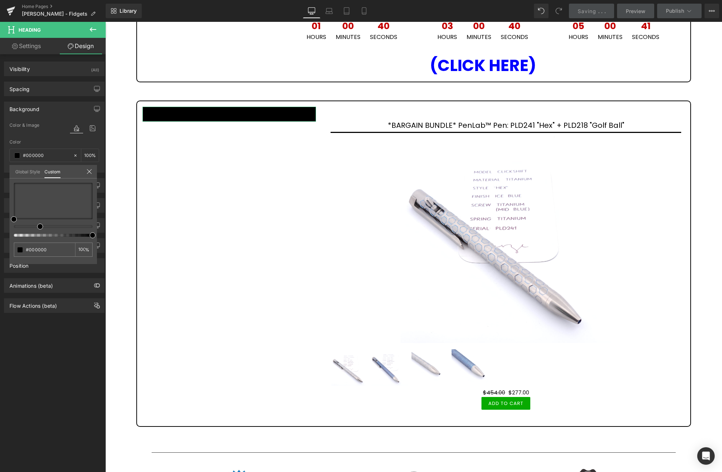
drag, startPoint x: 35, startPoint y: 226, endPoint x: 18, endPoint y: 221, distance: 18.0
click at [36, 227] on div at bounding box center [50, 226] width 79 height 3
type input "#020202"
type input "#1a2c1a"
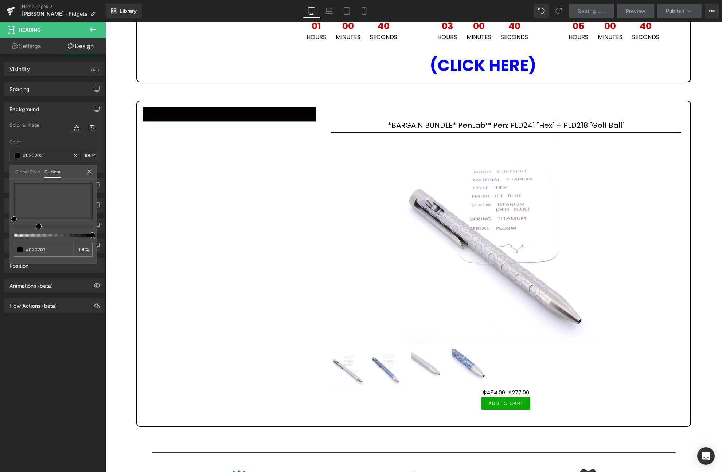
type input "#1a2c1a"
type input "#164416"
type input "#0e4d0e"
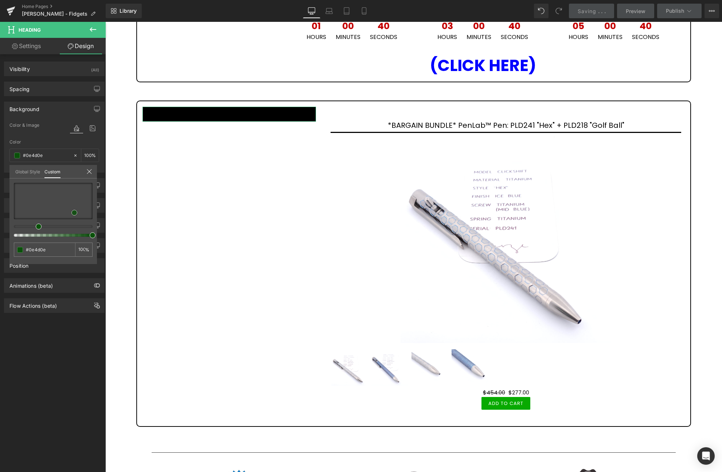
type input "#0a510a"
type input "#055505"
type input "#055605"
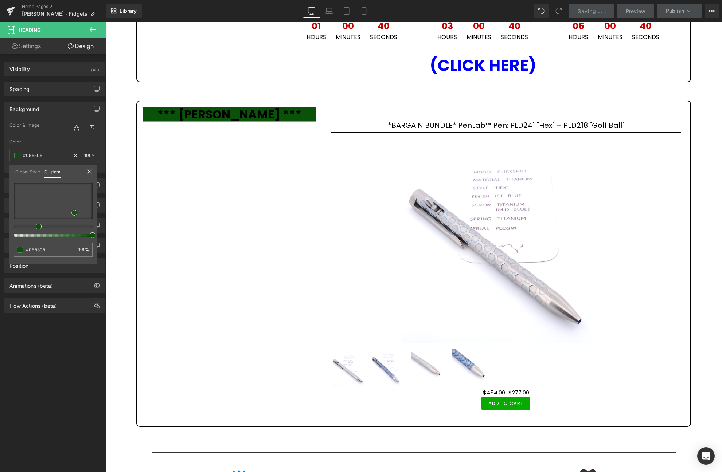
type input "#055605"
type input "#037603"
type input "#029602"
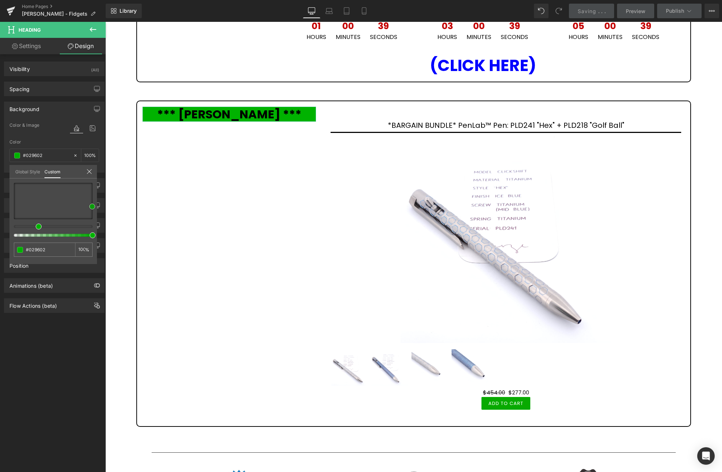
type input "#00b200"
type input "#00b700"
type input "#00c600"
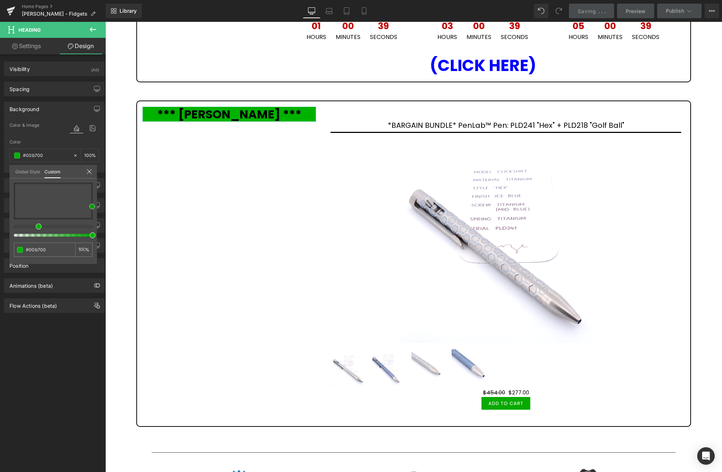
type input "#00c600"
type input "#00d600"
type input "#00db00"
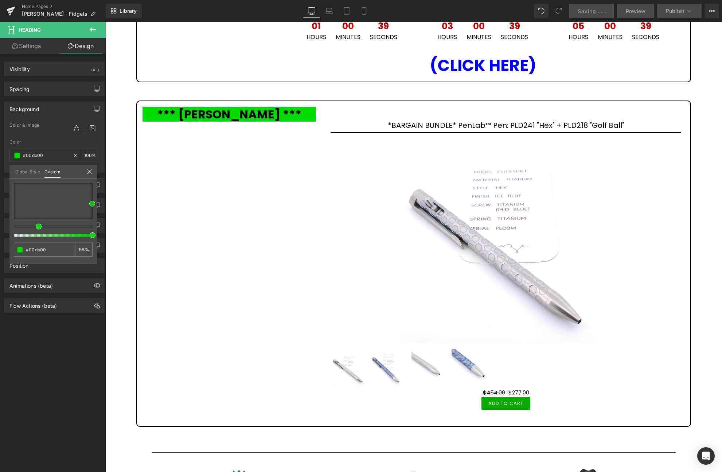
type input "#00ef00"
type input "#00ea00"
type input "#00d600"
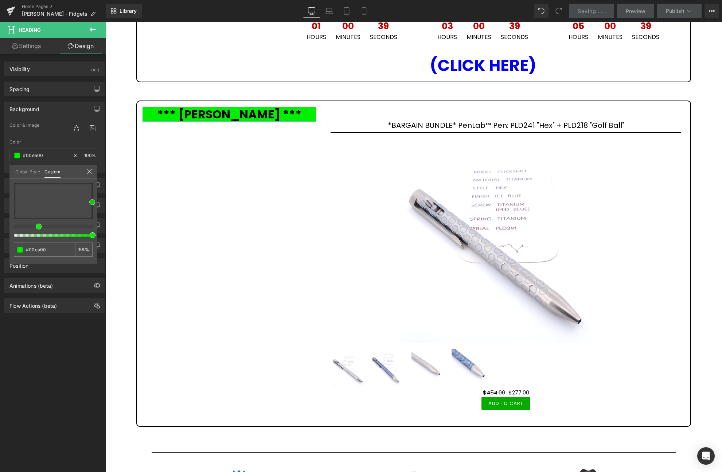
type input "#00d600"
type input "#00c600"
drag, startPoint x: 15, startPoint y: 219, endPoint x: 82, endPoint y: 207, distance: 68.3
click at [97, 205] on div "#00c600 100 %" at bounding box center [52, 223] width 87 height 81
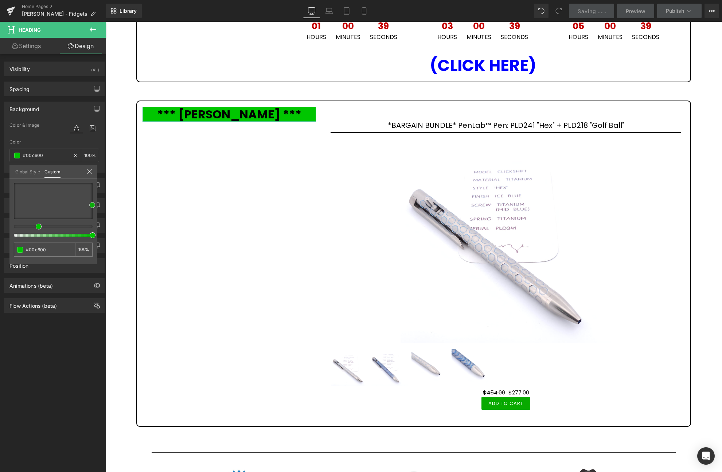
type input "#00c100"
type input "#00c109"
type input "#00c100"
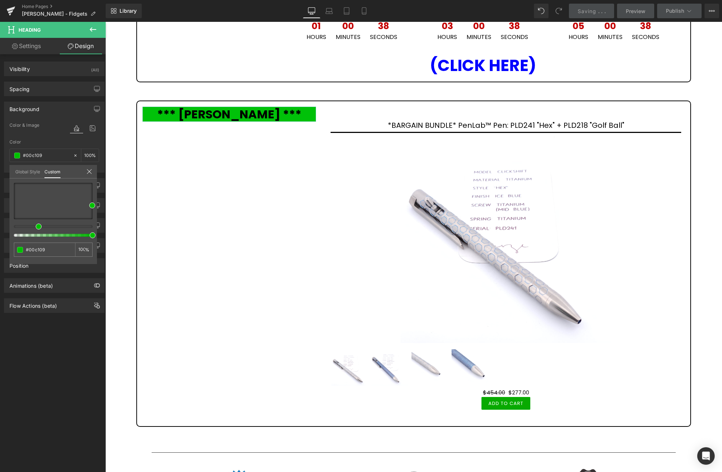
type input "#00c100"
type input "#0cc100"
type input "#10c100"
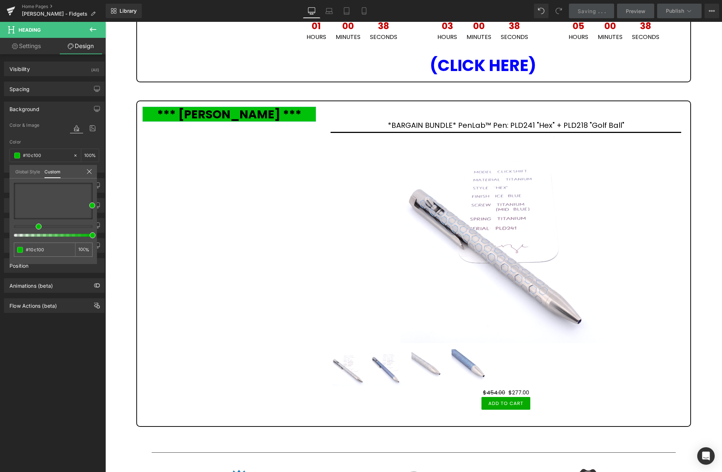
type input "#16c100"
type input "#1dc100"
type input "#20c100"
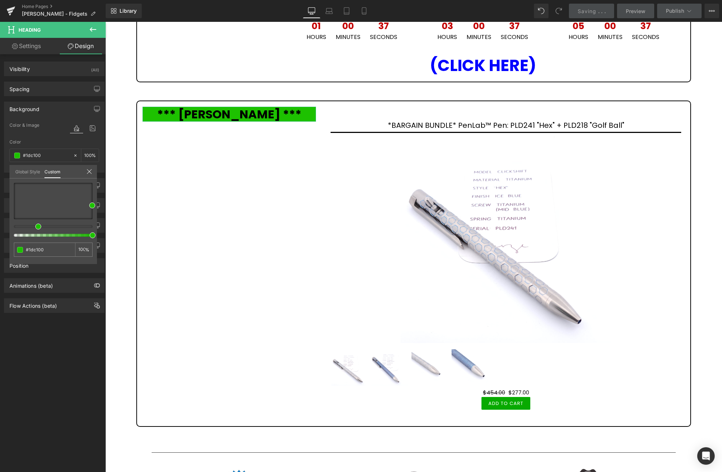
type input "#20c100"
type input "#26c100"
type input "#30c100"
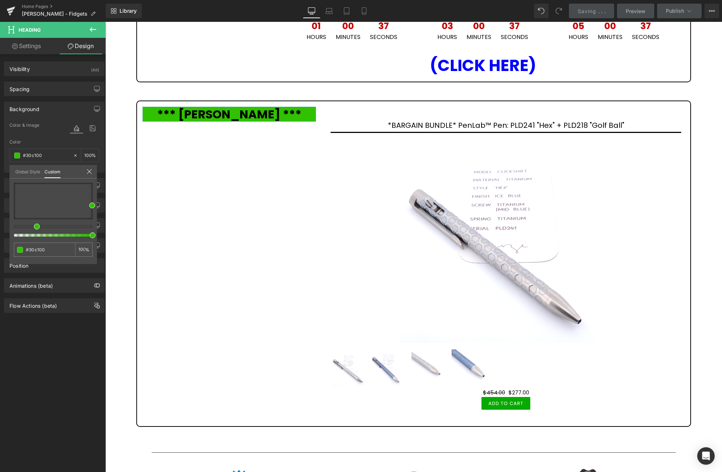
type input "#36c100"
type input "#4dc100"
type input "#47c100"
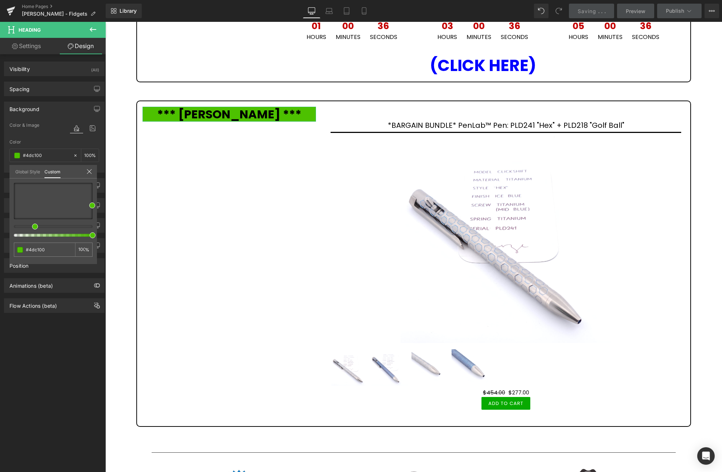
type input "#47c100"
type input "#3dc100"
drag, startPoint x: 39, startPoint y: 226, endPoint x: 34, endPoint y: 225, distance: 5.1
click at [34, 225] on span at bounding box center [36, 227] width 6 height 6
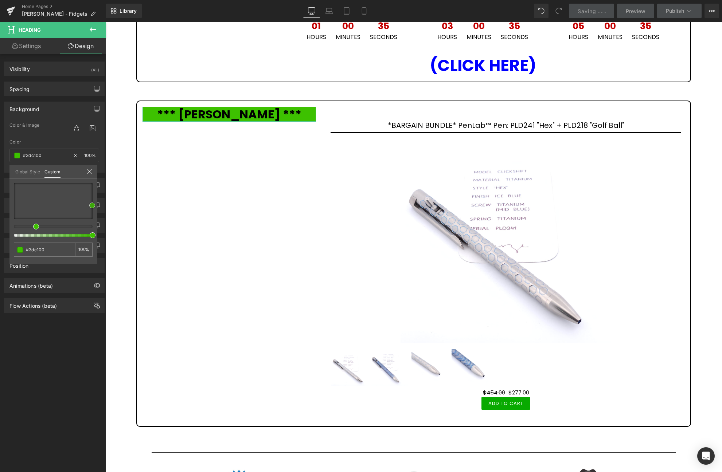
type input "#3ab700"
type input "#33a300"
type input "#309900"
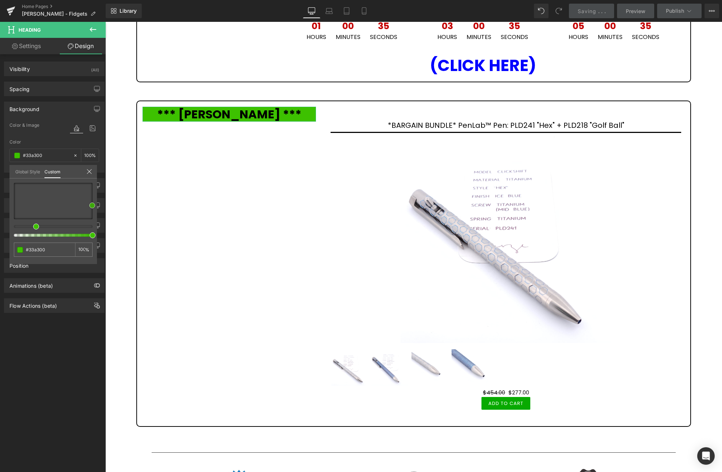
type input "#309900"
type input "#2d8e00"
drag, startPoint x: 91, startPoint y: 205, endPoint x: 93, endPoint y: 209, distance: 4.4
click at [93, 209] on span at bounding box center [92, 209] width 6 height 6
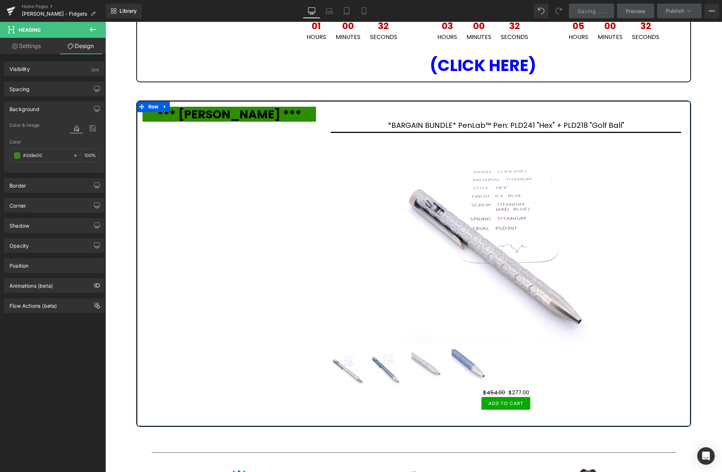
click at [255, 122] on strong "*** [PERSON_NAME] ***" at bounding box center [229, 114] width 144 height 16
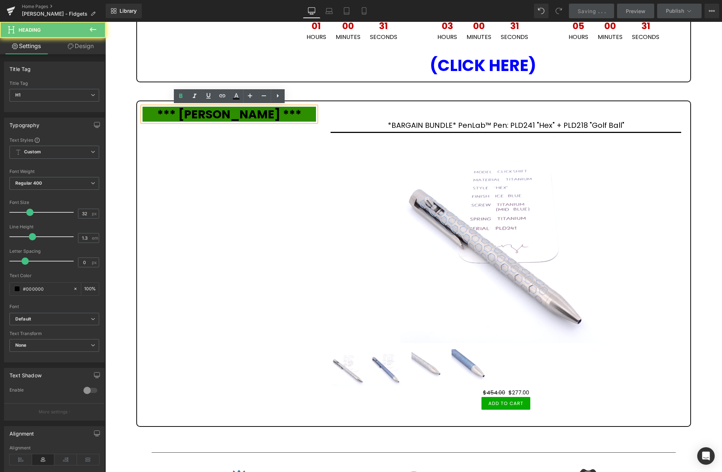
drag, startPoint x: 271, startPoint y: 130, endPoint x: 154, endPoint y: 118, distance: 116.9
click at [154, 118] on h1 "*** [PERSON_NAME] ***" at bounding box center [228, 114] width 173 height 15
click at [236, 99] on icon at bounding box center [236, 98] width 7 height 1
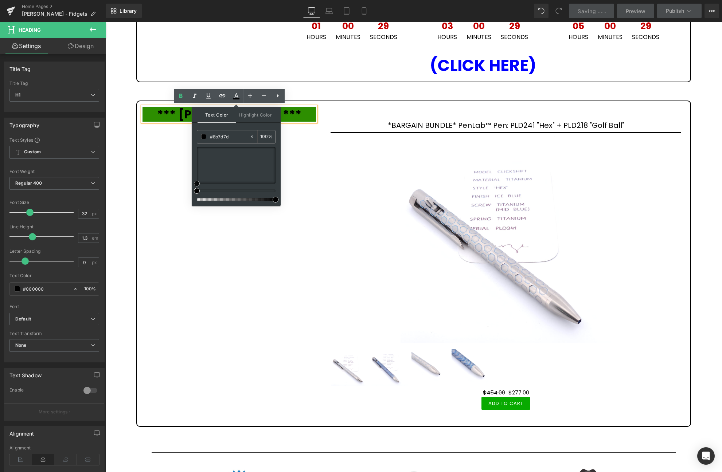
type input "#8e8e8e"
type input "#ffffff"
drag, startPoint x: 311, startPoint y: 186, endPoint x: 174, endPoint y: 160, distance: 139.9
click at [169, 164] on div "*** [PERSON_NAME] *** Heading *BARGAIN BUNDLE* PenLab™ Pen: PLD241 "Hex" + PLD2…" at bounding box center [413, 264] width 555 height 327
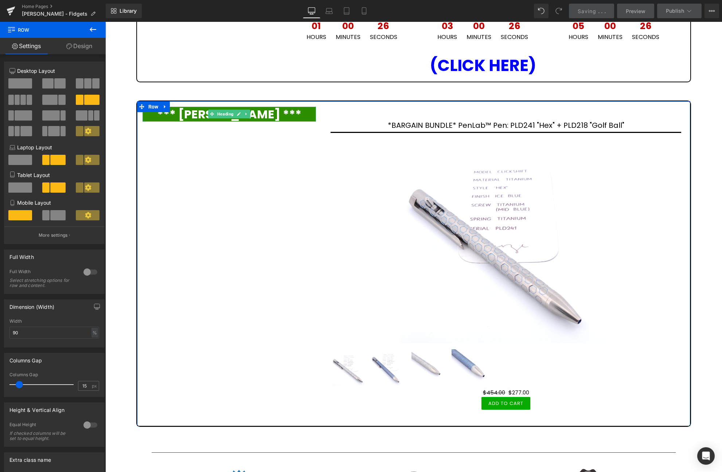
click at [176, 117] on strong "*** [PERSON_NAME] ***" at bounding box center [229, 114] width 144 height 16
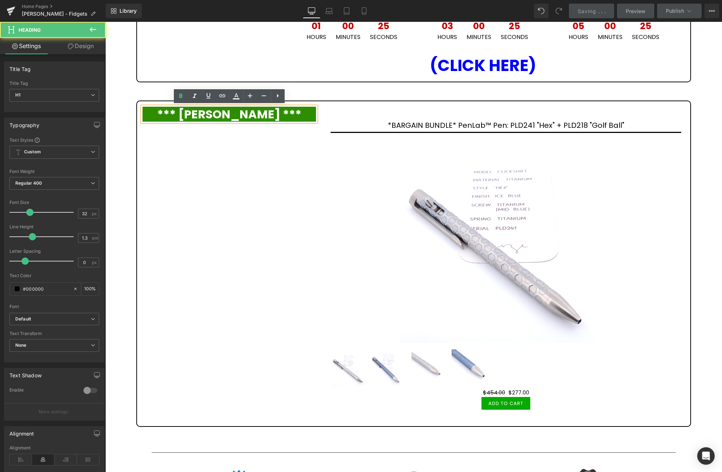
click at [239, 113] on strong "*** [PERSON_NAME] ***" at bounding box center [229, 114] width 144 height 16
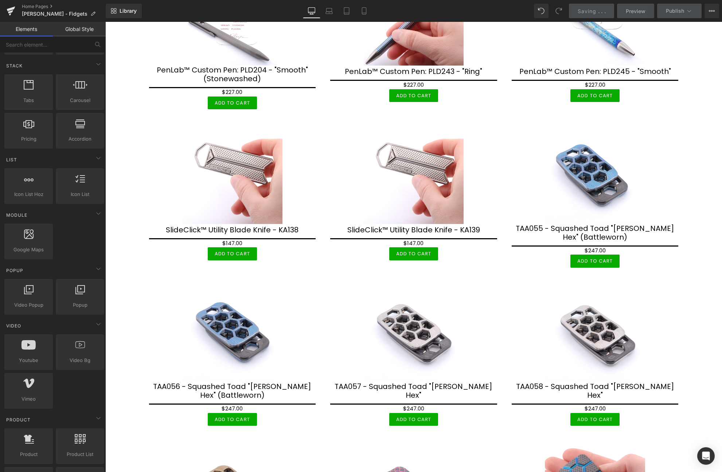
scroll to position [0, 0]
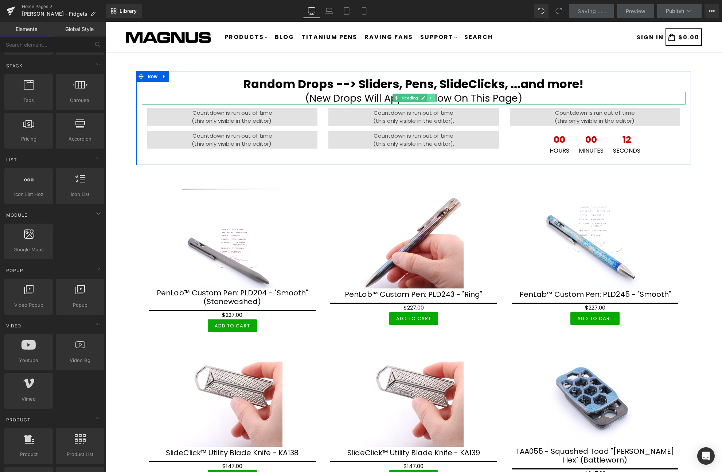
click at [430, 98] on icon at bounding box center [430, 98] width 1 height 3
click at [428, 98] on icon at bounding box center [427, 98] width 4 height 4
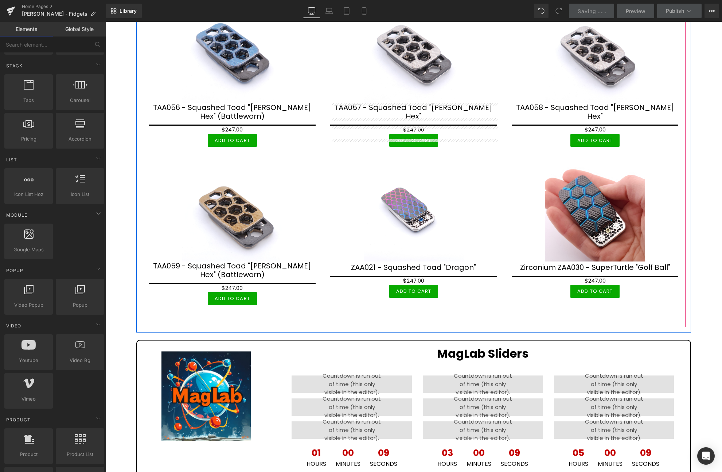
scroll to position [706, 0]
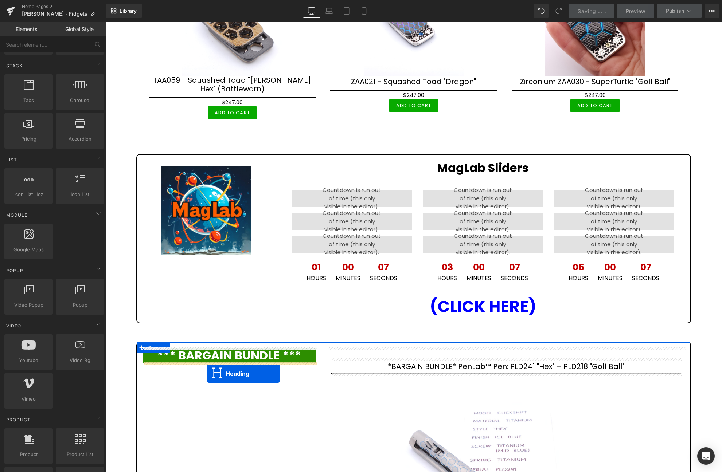
drag, startPoint x: 395, startPoint y: 110, endPoint x: 207, endPoint y: 374, distance: 323.5
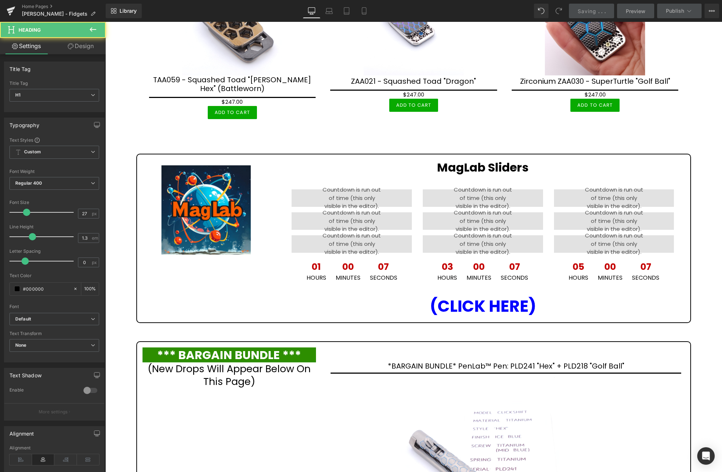
scroll to position [911, 0]
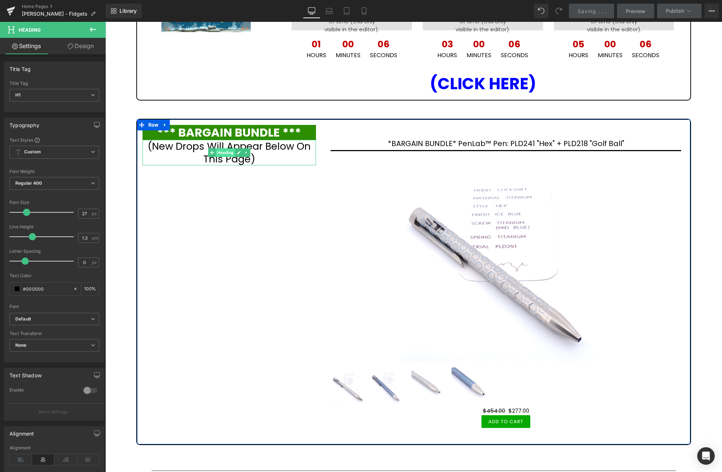
click at [226, 150] on span "Heading" at bounding box center [225, 152] width 19 height 9
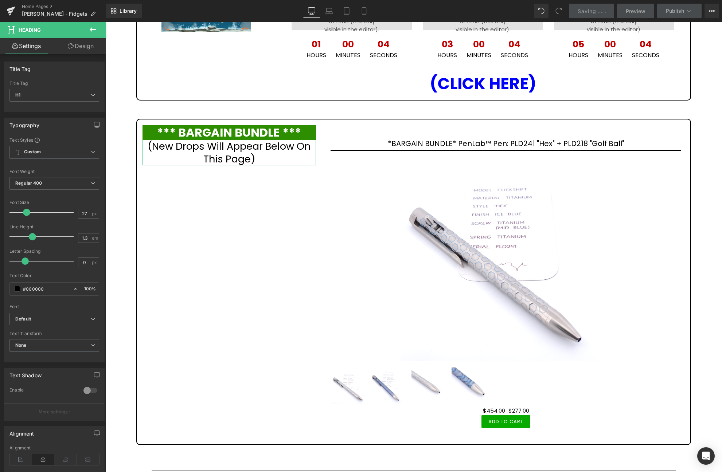
click at [83, 49] on link "Design" at bounding box center [80, 46] width 53 height 16
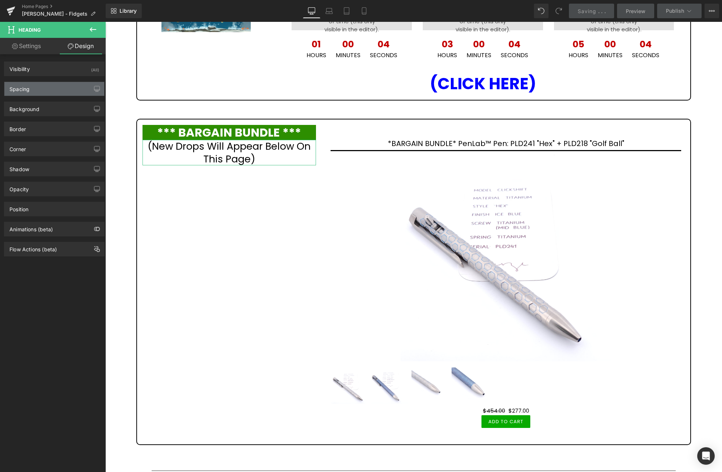
type input "0"
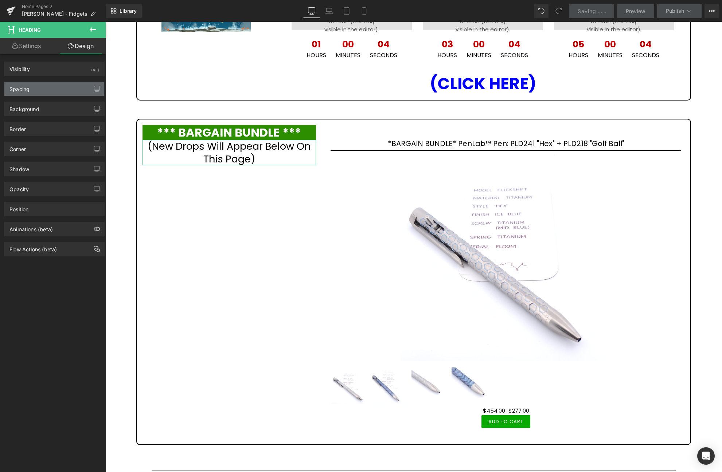
type input "0"
click at [40, 90] on div "Spacing" at bounding box center [54, 89] width 100 height 14
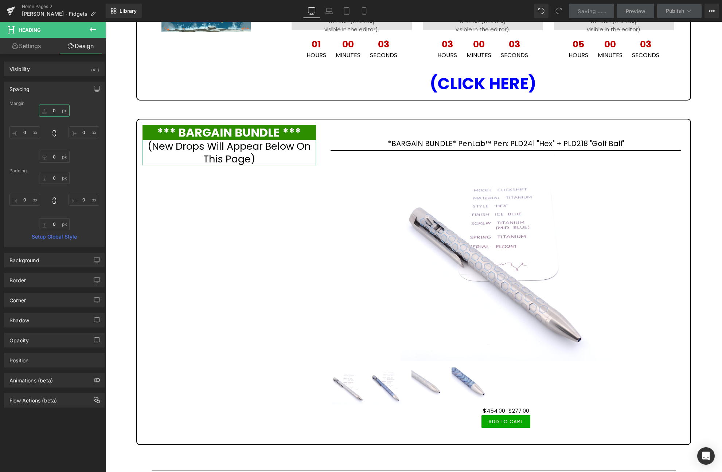
click at [58, 109] on input "0" at bounding box center [54, 111] width 31 height 12
type input "10"
click at [38, 87] on div "Spacing" at bounding box center [54, 89] width 100 height 14
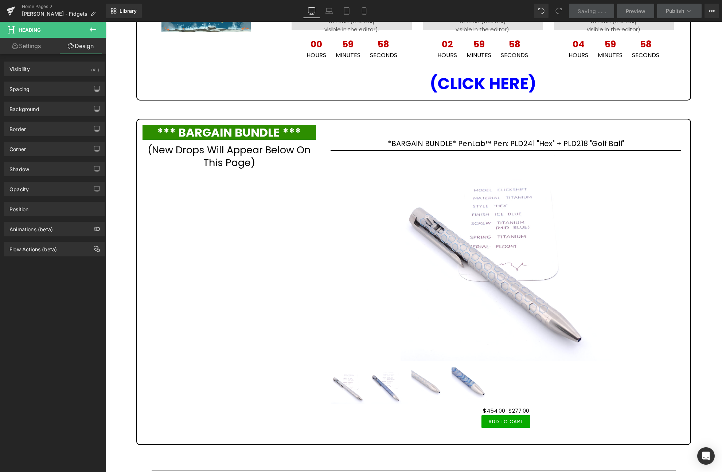
drag, startPoint x: 87, startPoint y: 26, endPoint x: 31, endPoint y: 53, distance: 61.9
click at [87, 26] on button at bounding box center [92, 30] width 25 height 16
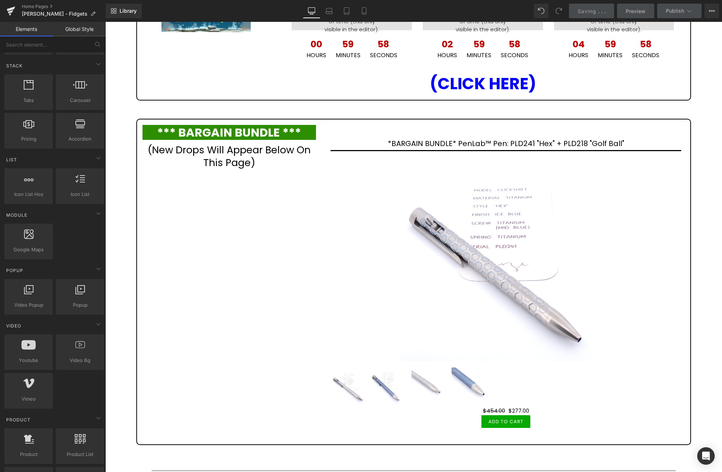
click at [212, 150] on h1 "(New Drops Will Appear Below On This Page)" at bounding box center [228, 155] width 173 height 25
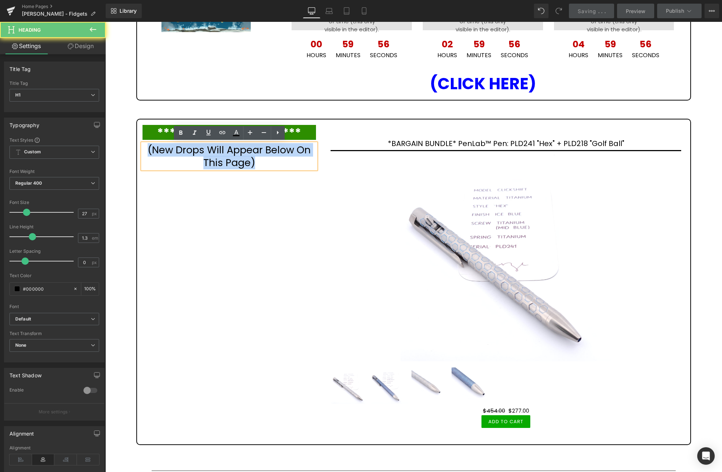
drag, startPoint x: 270, startPoint y: 164, endPoint x: 106, endPoint y: 162, distance: 163.2
click at [145, 146] on h1 "(New Drops Will Appear Below On This Page)" at bounding box center [228, 155] width 173 height 25
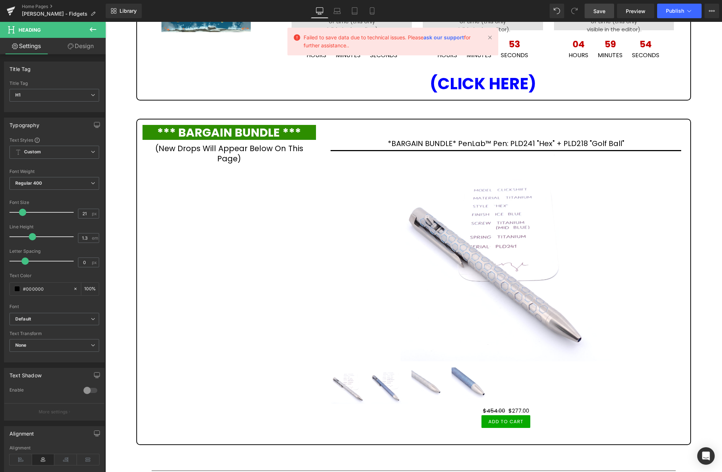
type input "20"
drag, startPoint x: 26, startPoint y: 213, endPoint x: 21, endPoint y: 212, distance: 4.5
click at [21, 212] on span at bounding box center [22, 212] width 7 height 7
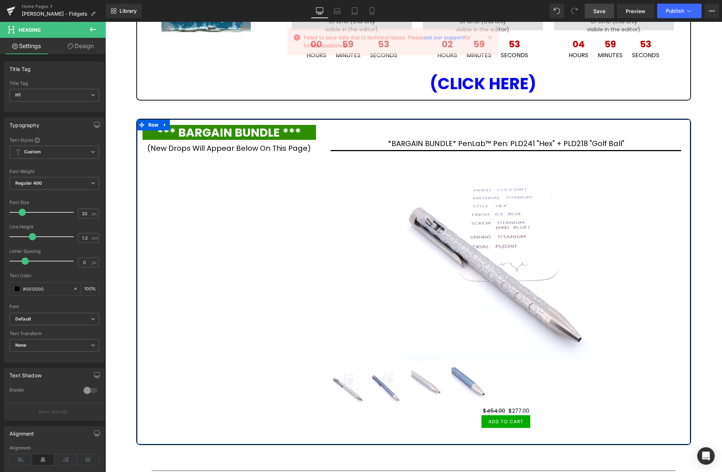
click at [228, 154] on div "*** BARGAIN BUNDLE *** Heading (New Drops Will Appear Below On This Page) Headi…" at bounding box center [413, 282] width 555 height 327
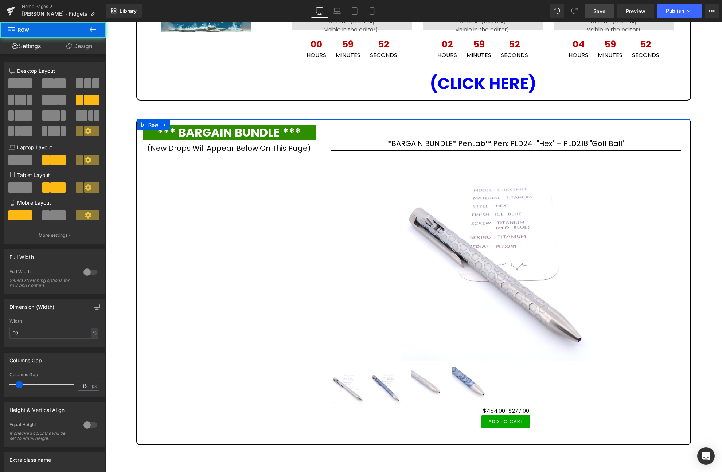
click at [313, 149] on h1 "(New Drops Will Appear Below On This Page)" at bounding box center [228, 147] width 173 height 9
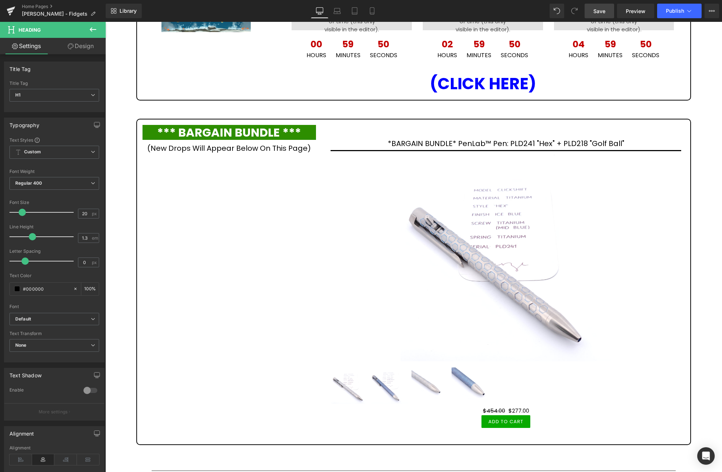
drag, startPoint x: 20, startPoint y: 458, endPoint x: 104, endPoint y: 397, distance: 103.2
click at [21, 458] on icon at bounding box center [20, 459] width 23 height 11
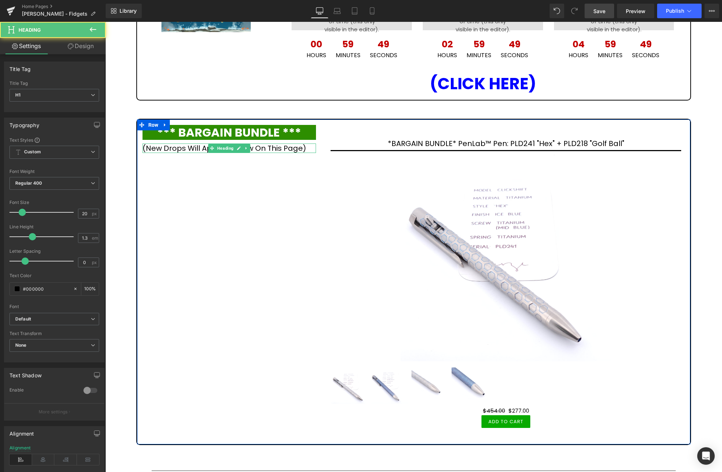
click at [299, 145] on h1 "(New Drops Will Appear Below On This Page)" at bounding box center [228, 147] width 173 height 9
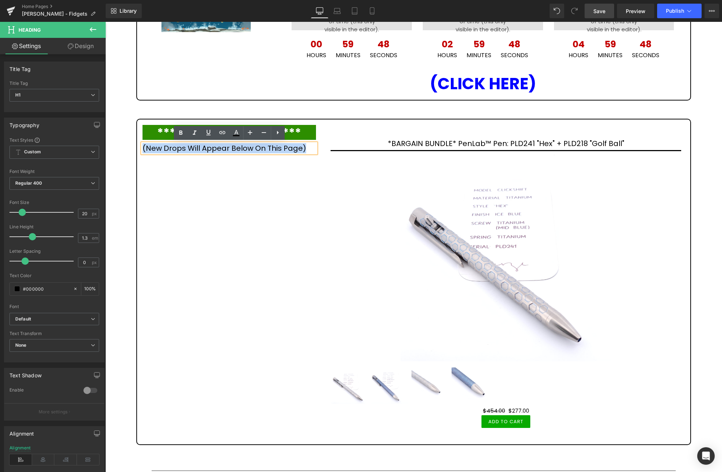
drag, startPoint x: 308, startPoint y: 145, endPoint x: 144, endPoint y: 145, distance: 163.9
click at [144, 145] on h1 "(New Drops Will Appear Below On This Page)" at bounding box center [228, 147] width 173 height 9
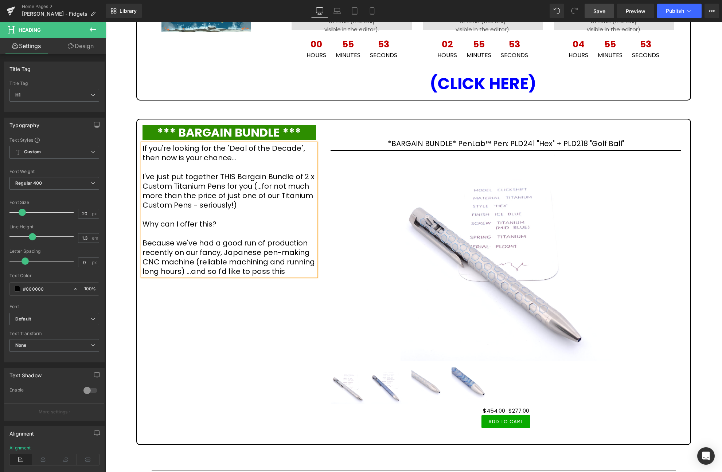
click at [187, 181] on h1 "If you're looking for the "Deal of the Decade", then now is your chance... I've…" at bounding box center [228, 209] width 173 height 133
drag, startPoint x: 226, startPoint y: 145, endPoint x: 299, endPoint y: 148, distance: 72.6
click at [299, 148] on h1 "If you're looking for the "Deal of the Decade", then now is your chance... I've…" at bounding box center [228, 209] width 173 height 133
click at [260, 217] on h1 "If you're looking for the "Deal of the Decade" , then now is your chance... I'v…" at bounding box center [228, 209] width 173 height 133
drag, startPoint x: 598, startPoint y: 9, endPoint x: 517, endPoint y: 7, distance: 80.5
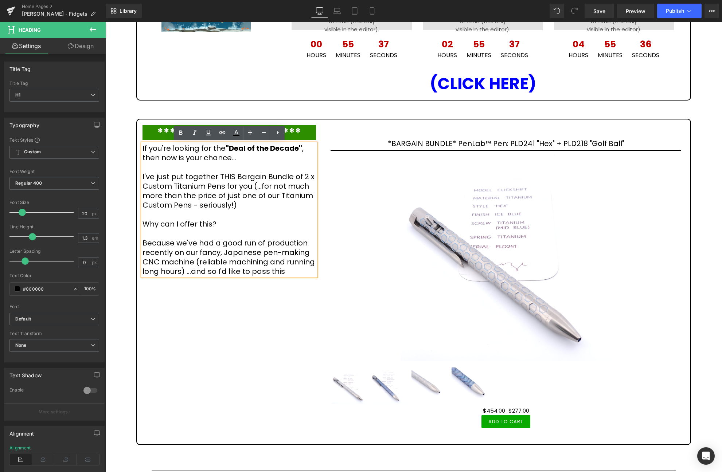
click at [598, 10] on span "Save" at bounding box center [599, 11] width 12 height 8
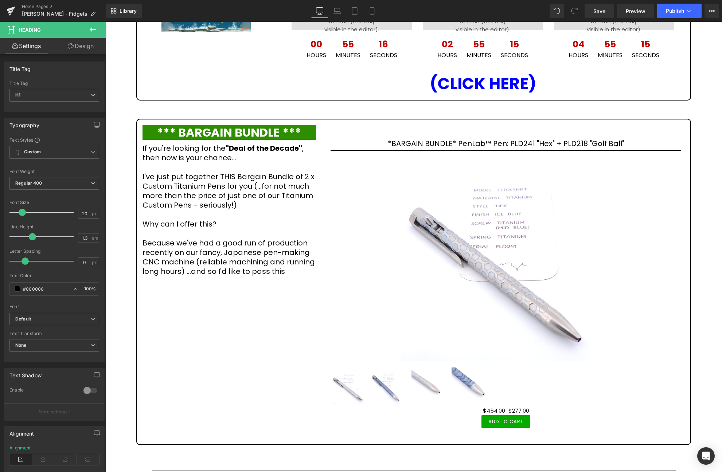
click at [92, 28] on icon at bounding box center [93, 29] width 7 height 4
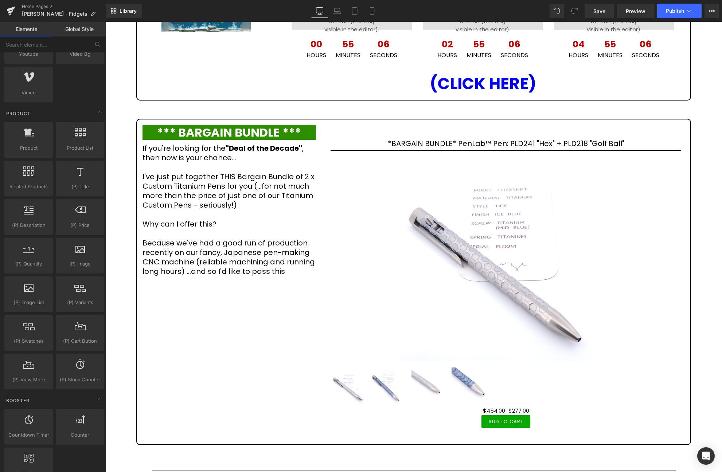
scroll to position [520, 0]
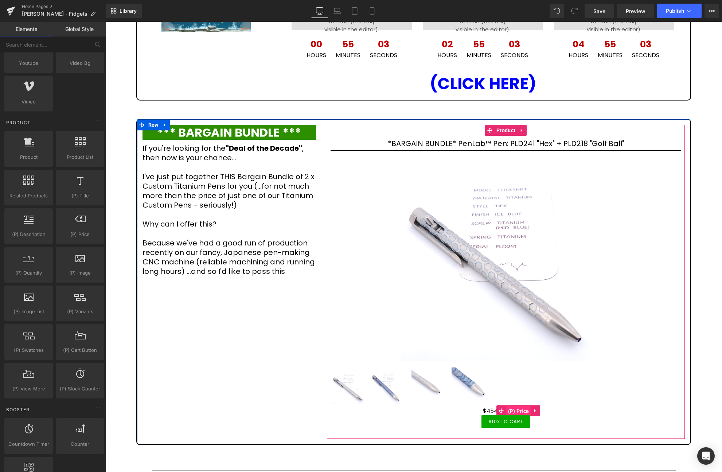
click at [516, 409] on span "(P) Price" at bounding box center [518, 411] width 25 height 11
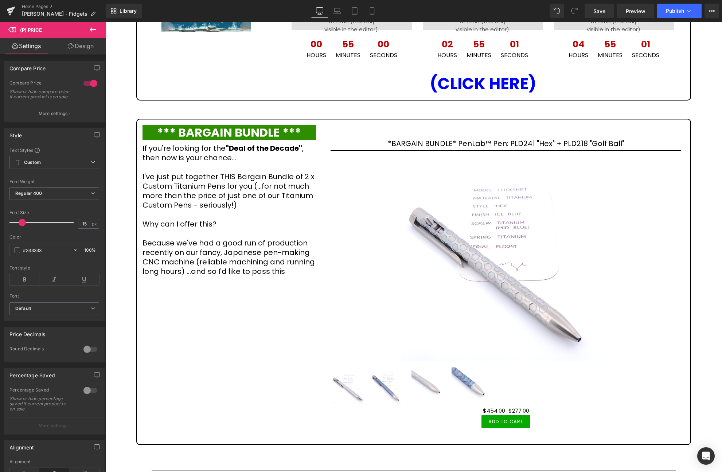
scroll to position [111, 0]
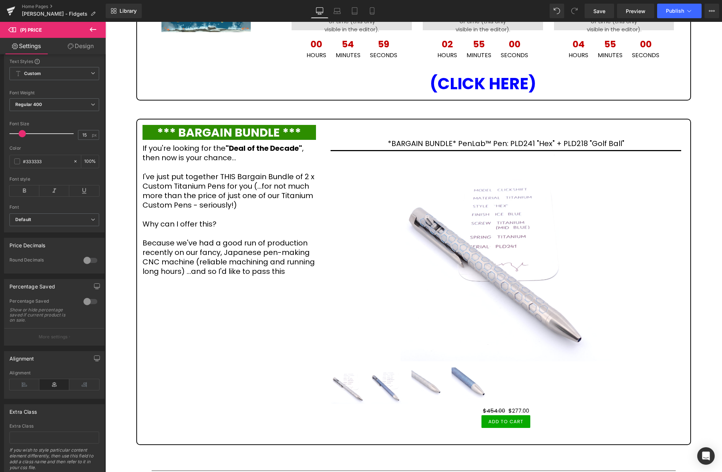
click at [92, 302] on div at bounding box center [90, 302] width 17 height 12
click at [89, 301] on div at bounding box center [90, 302] width 17 height 12
click at [605, 7] on span "Save" at bounding box center [599, 11] width 12 height 8
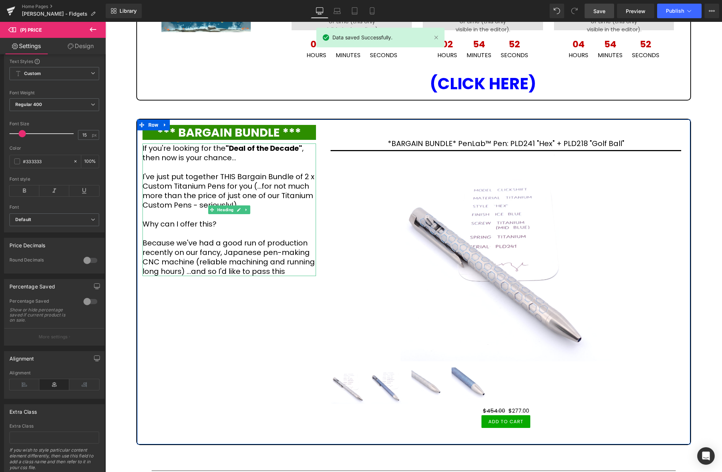
click at [243, 268] on h1 "If you're looking for the "Deal of the Decade" , then now is your chance... I'v…" at bounding box center [228, 209] width 173 height 133
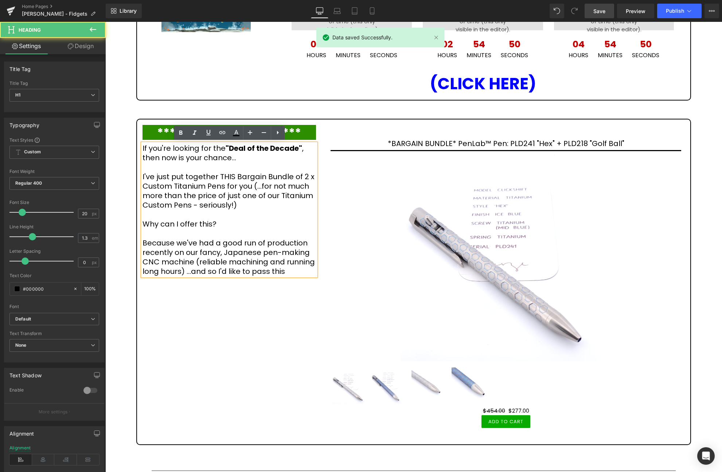
click at [292, 271] on h1 "If you're looking for the "Deal of the Decade" , then now is your chance... I'v…" at bounding box center [228, 209] width 173 height 133
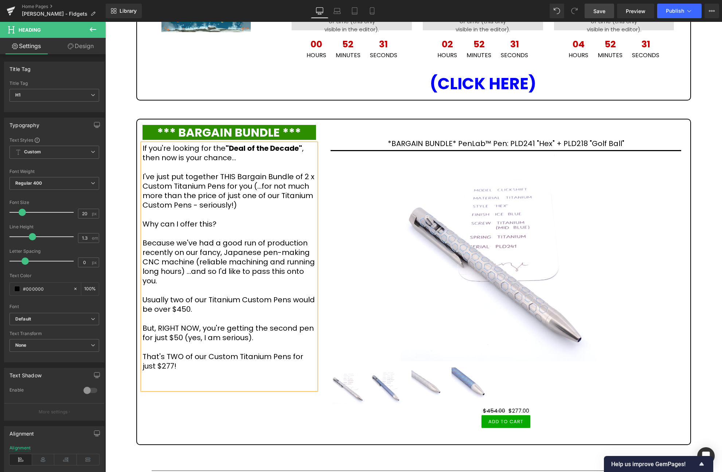
drag, startPoint x: 602, startPoint y: 8, endPoint x: 575, endPoint y: 152, distance: 146.8
click at [602, 8] on span "Save" at bounding box center [599, 11] width 12 height 8
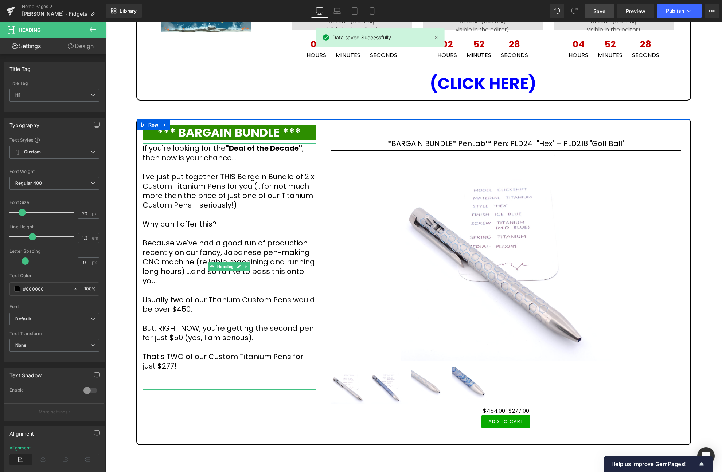
click at [207, 387] on h1 "If you're looking for the "Deal of the Decade" , then now is your chance... I'v…" at bounding box center [228, 266] width 173 height 246
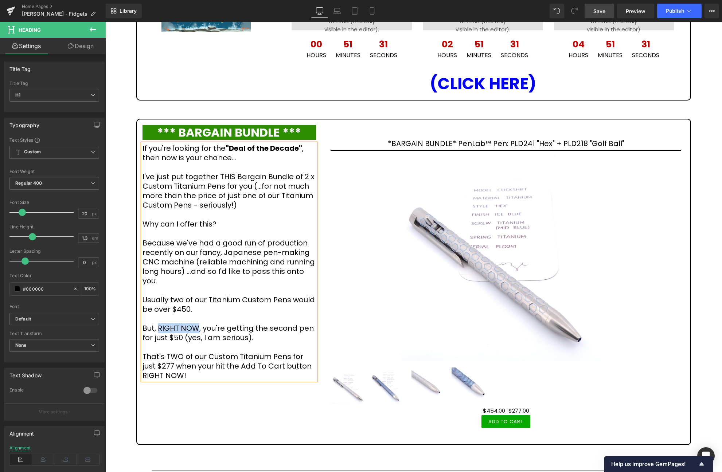
drag, startPoint x: 197, startPoint y: 326, endPoint x: 158, endPoint y: 328, distance: 38.7
click at [158, 328] on h1 "If you're looking for the "Deal of the Decade" , then now is your chance... I'v…" at bounding box center [228, 261] width 173 height 237
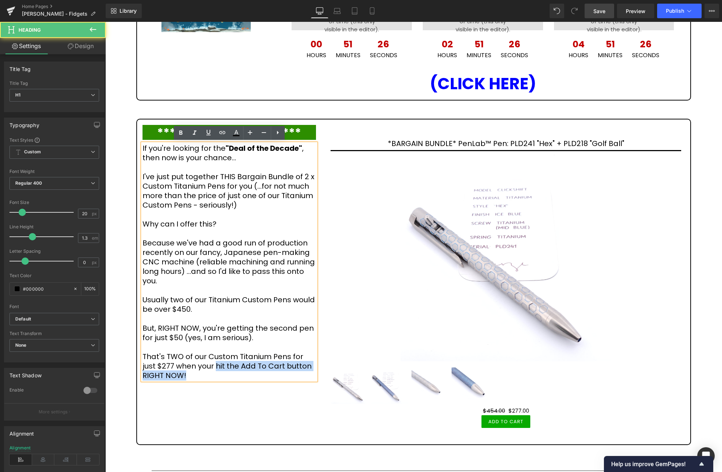
drag, startPoint x: 201, startPoint y: 366, endPoint x: 185, endPoint y: 373, distance: 17.8
click at [188, 373] on h1 "If you're looking for the "Deal of the Decade" , then now is your chance... I'v…" at bounding box center [228, 261] width 173 height 237
click at [205, 376] on h1 "If you're looking for the "Deal of the Decade" , then now is your chance... I'v…" at bounding box center [228, 261] width 173 height 237
drag, startPoint x: 201, startPoint y: 365, endPoint x: 203, endPoint y: 374, distance: 9.4
click at [203, 374] on h1 "If you're looking for the "Deal of the Decade" , then now is your chance... I'v…" at bounding box center [228, 261] width 173 height 237
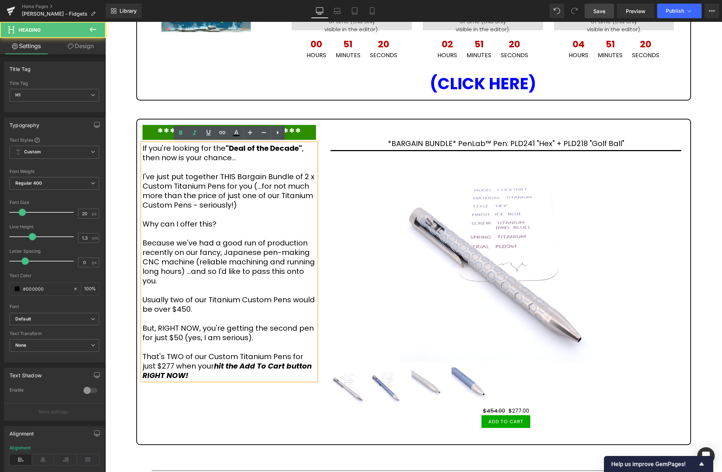
click at [202, 372] on h1 "If you're looking for the "Deal of the Decade" , then now is your chance... I'v…" at bounding box center [228, 261] width 173 height 237
drag, startPoint x: 201, startPoint y: 365, endPoint x: 202, endPoint y: 375, distance: 10.3
click at [202, 375] on h1 "If you're looking for the "Deal of the Decade" , then now is your chance... I'v…" at bounding box center [228, 261] width 173 height 237
click at [216, 349] on h1 "If you're looking for the "Deal of the Decade" , then now is your chance... I'v…" at bounding box center [228, 261] width 173 height 237
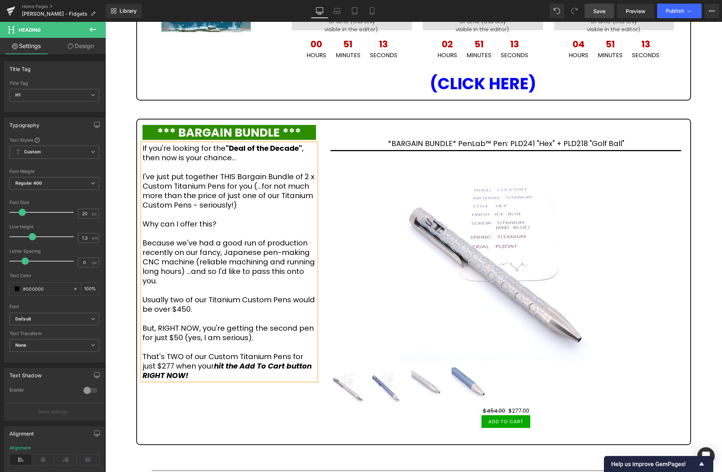
drag, startPoint x: 610, startPoint y: 11, endPoint x: 456, endPoint y: 124, distance: 190.7
click at [610, 11] on link "Save" at bounding box center [599, 11] width 30 height 15
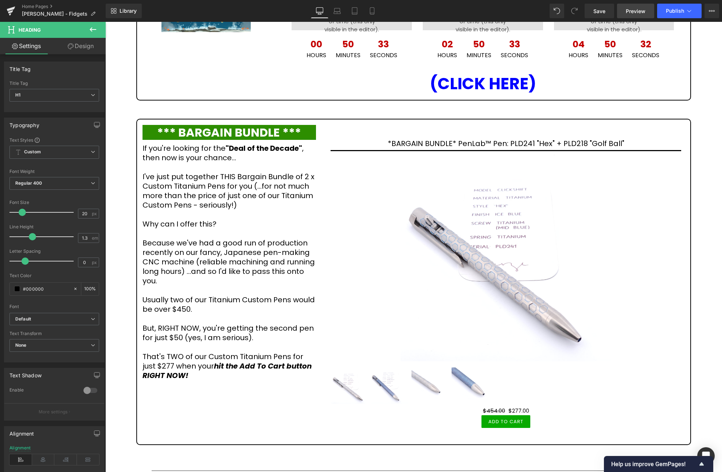
click at [633, 13] on span "Preview" at bounding box center [635, 11] width 20 height 8
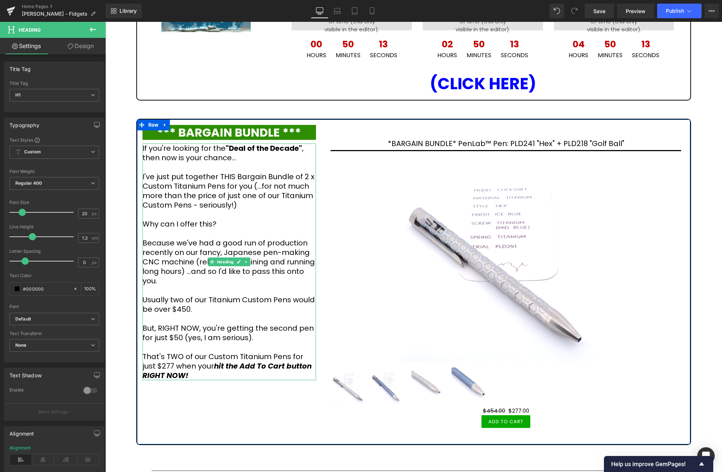
click at [199, 183] on h1 "If you're looking for the "Deal of the Decade" , then now is your chance... I'v…" at bounding box center [228, 261] width 173 height 237
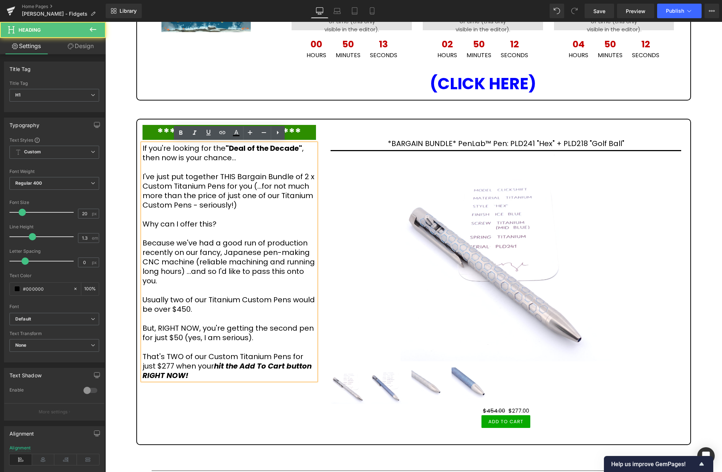
click at [154, 149] on h1 "If you're looking for the "Deal of the Decade" , then now is your chance... I'v…" at bounding box center [228, 261] width 173 height 237
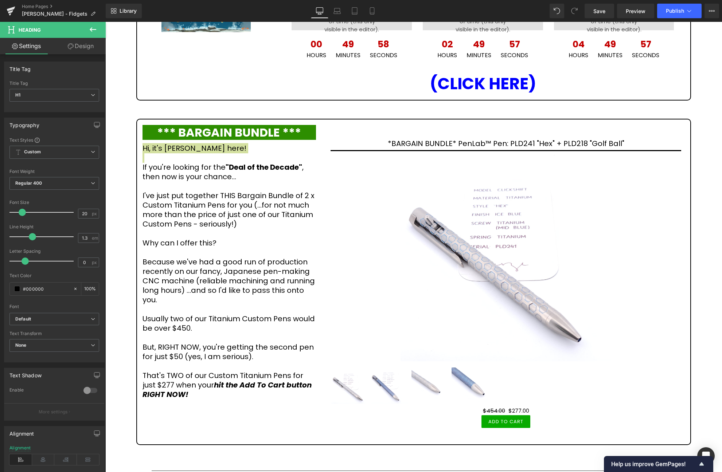
click at [79, 44] on link "Design" at bounding box center [80, 46] width 53 height 16
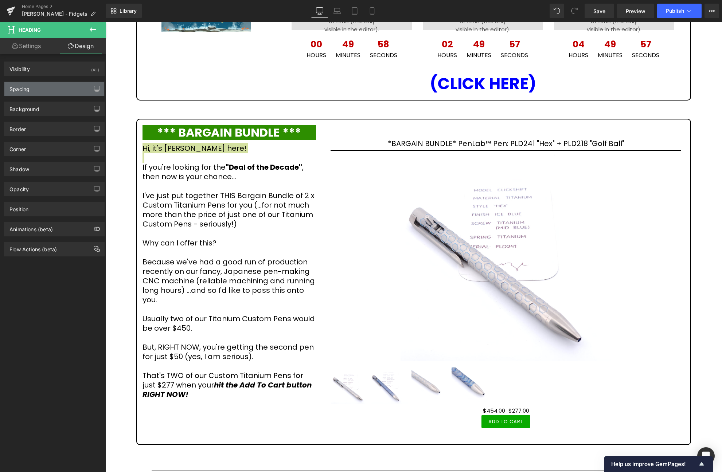
click at [46, 89] on div "Spacing" at bounding box center [54, 89] width 100 height 14
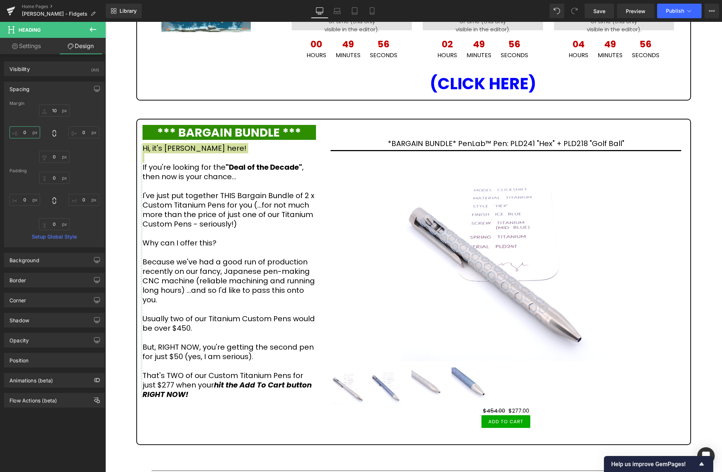
click at [30, 133] on input "0" at bounding box center [24, 132] width 31 height 12
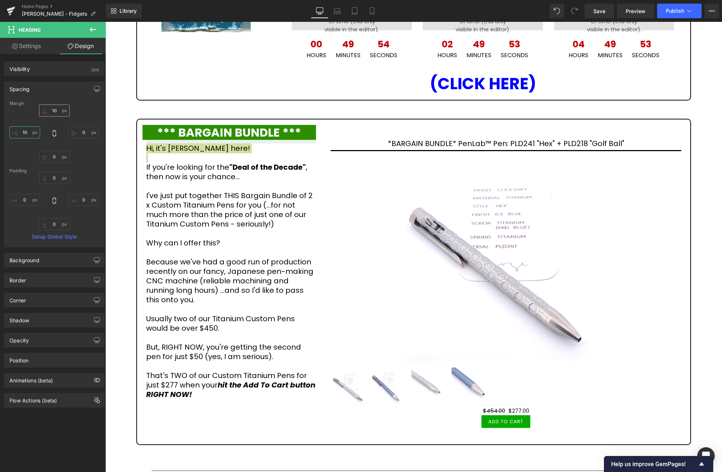
type input "10"
click at [58, 112] on input "10" at bounding box center [54, 111] width 31 height 12
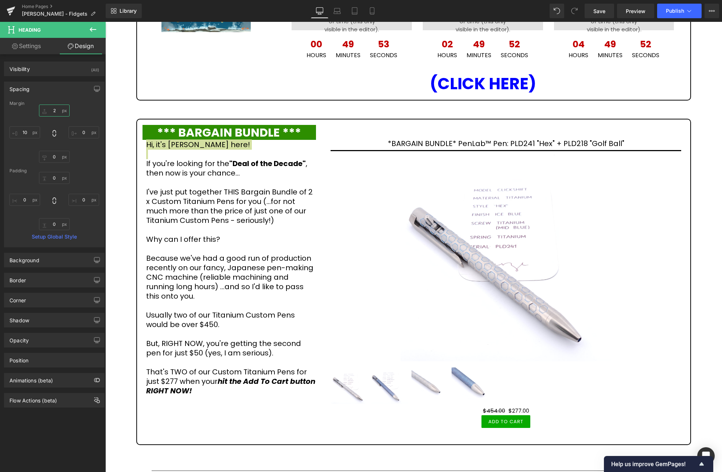
type input "25"
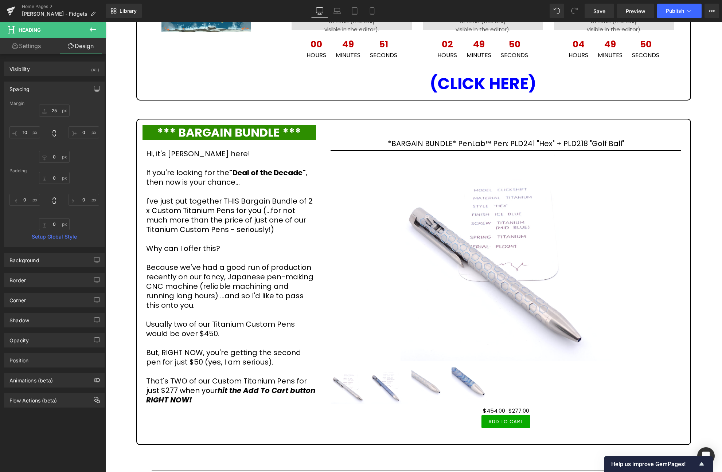
drag, startPoint x: 692, startPoint y: 110, endPoint x: 681, endPoint y: 80, distance: 31.9
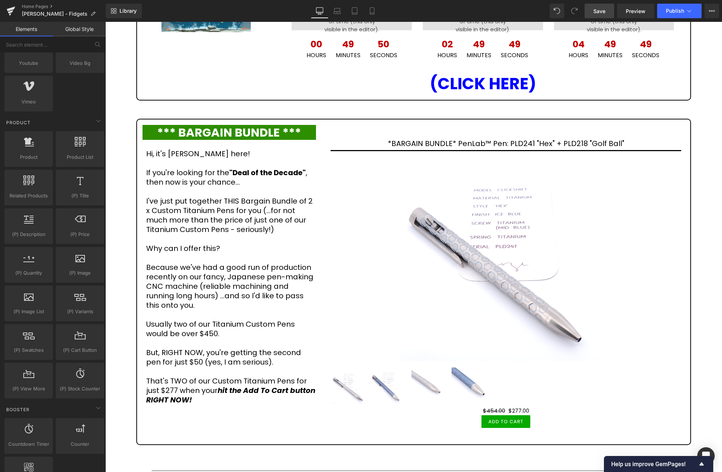
click at [597, 10] on span "Save" at bounding box center [599, 11] width 12 height 8
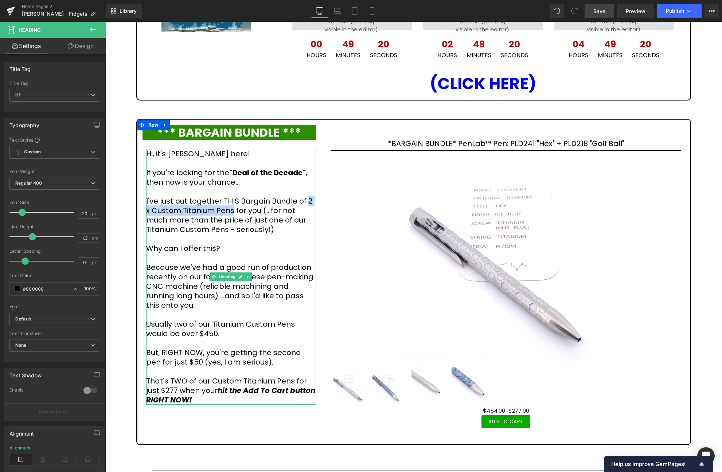
drag, startPoint x: 306, startPoint y: 198, endPoint x: 227, endPoint y: 211, distance: 80.1
click at [227, 211] on h1 "If you're looking for the "Deal of the Decade" , then now is your chance... I'v…" at bounding box center [231, 286] width 170 height 237
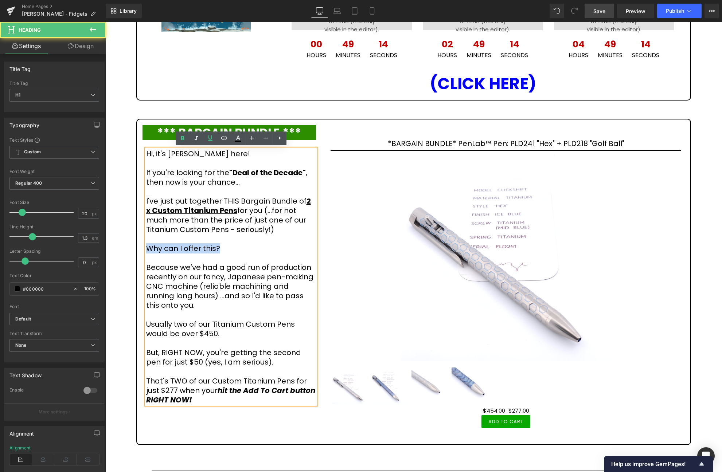
drag, startPoint x: 224, startPoint y: 249, endPoint x: 146, endPoint y: 251, distance: 78.0
click at [146, 251] on h1 "If you're looking for the "Deal of the Decade" , then now is your chance... I'v…" at bounding box center [231, 286] width 170 height 237
click at [193, 241] on h1 "If you're looking for the "Deal of the Decade" , then now is your chance... I'v…" at bounding box center [231, 286] width 170 height 237
click at [178, 247] on span "Why can I offer this?" at bounding box center [183, 248] width 74 height 10
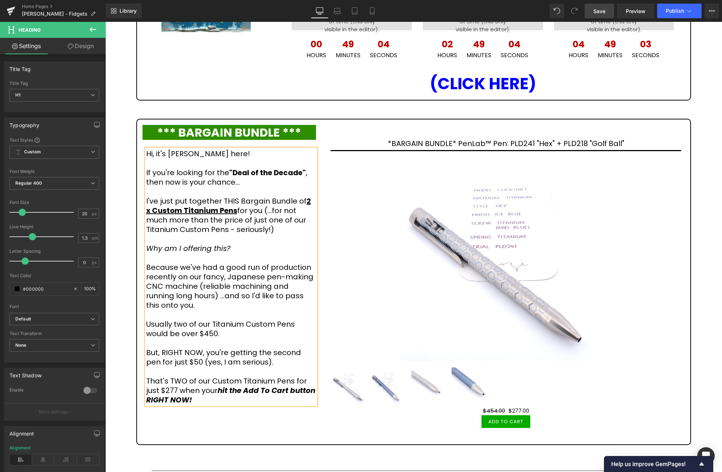
click at [148, 267] on h1 "If you're looking for the "Deal of the Decade" , then now is your chance... I'v…" at bounding box center [231, 286] width 170 height 237
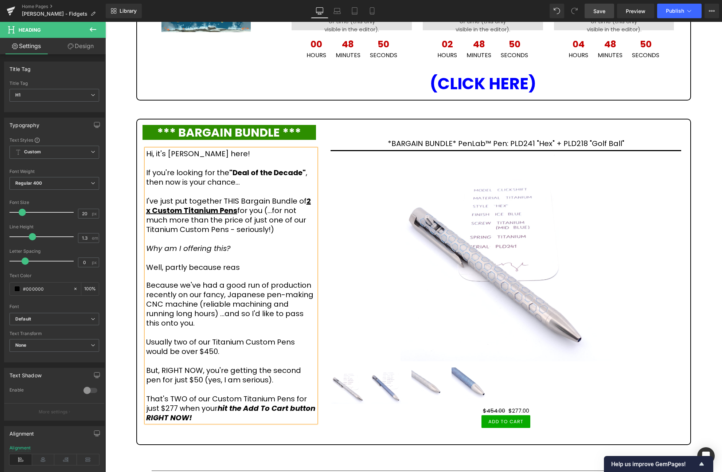
drag, startPoint x: 165, startPoint y: 267, endPoint x: 180, endPoint y: 262, distance: 15.6
click at [165, 267] on h1 "Well, partly because reas" at bounding box center [231, 267] width 170 height 9
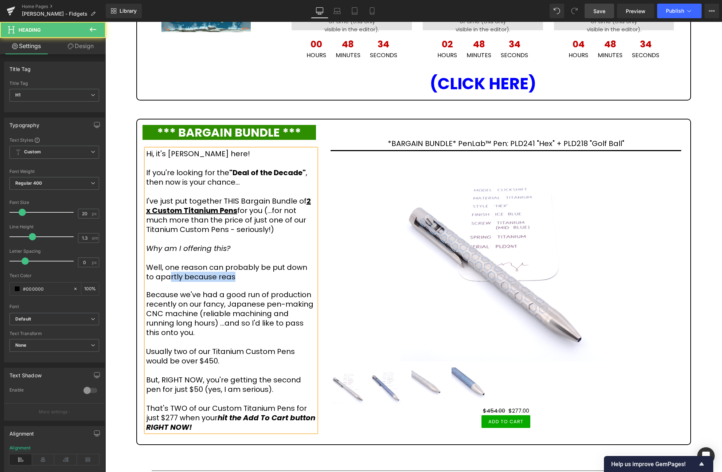
drag, startPoint x: 214, startPoint y: 278, endPoint x: 161, endPoint y: 278, distance: 52.4
click at [160, 280] on h1 "Well, one reason can probably be put down to apartly because reas" at bounding box center [231, 272] width 170 height 19
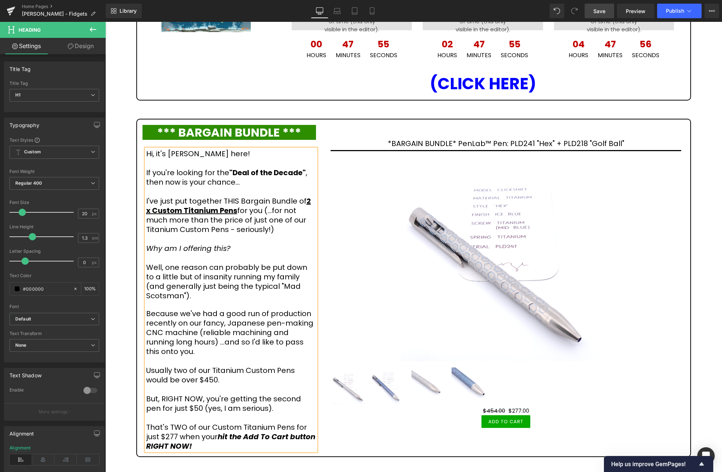
click at [207, 276] on h1 "Well, one reason can probably be put down to a little but of insanity running m…" at bounding box center [231, 282] width 170 height 38
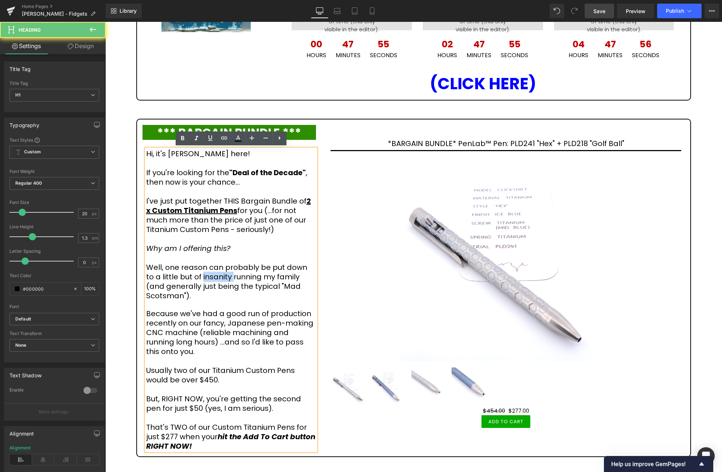
click at [207, 276] on h1 "Well, one reason can probably be put down to a little but of insanity running m…" at bounding box center [231, 282] width 170 height 38
drag, startPoint x: 259, startPoint y: 284, endPoint x: 185, endPoint y: 294, distance: 74.6
click at [185, 294] on h1 "Well, one reason can probably be put down to a little but of insanity running m…" at bounding box center [231, 282] width 170 height 38
drag, startPoint x: 168, startPoint y: 311, endPoint x: 157, endPoint y: 310, distance: 11.0
click at [167, 311] on h1 "Because we've had a good run of production recently on our fancy, Japanese pen-…" at bounding box center [231, 380] width 170 height 142
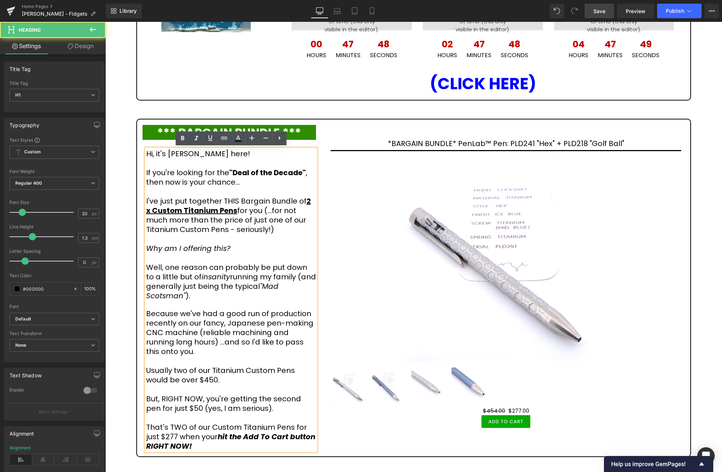
drag, startPoint x: 147, startPoint y: 310, endPoint x: 159, endPoint y: 307, distance: 12.3
click at [147, 310] on h1 "Because we've had a good run of production recently on our fancy, Japanese pen-…" at bounding box center [231, 380] width 170 height 142
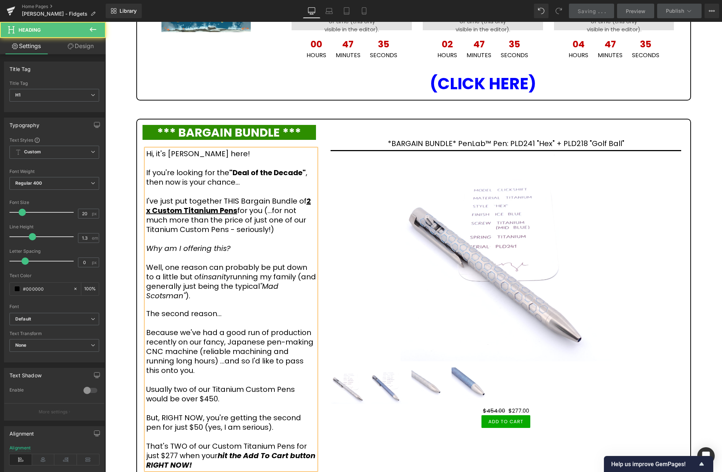
click at [245, 271] on h1 "Well, one reason can probably be put down to a little but of insanity running m…" at bounding box center [231, 282] width 170 height 38
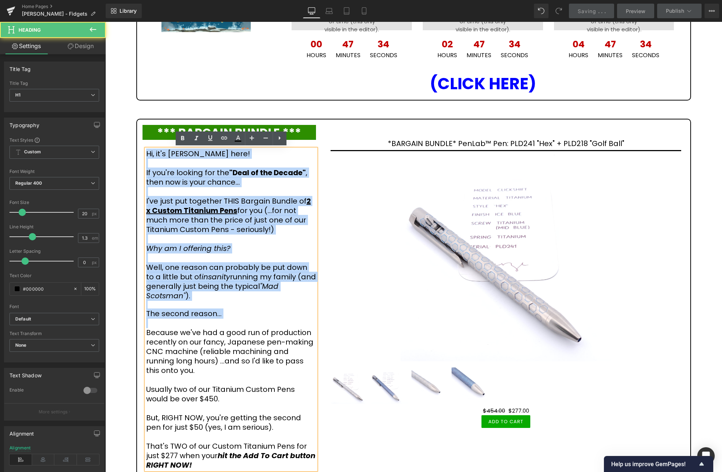
copy div "Hi, it's [PERSON_NAME] here! If you're looking for the "Deal of the Decade" , t…"
click at [255, 266] on h1 "Well, one reason can probably be put down to a little but of insanity running m…" at bounding box center [231, 282] width 170 height 38
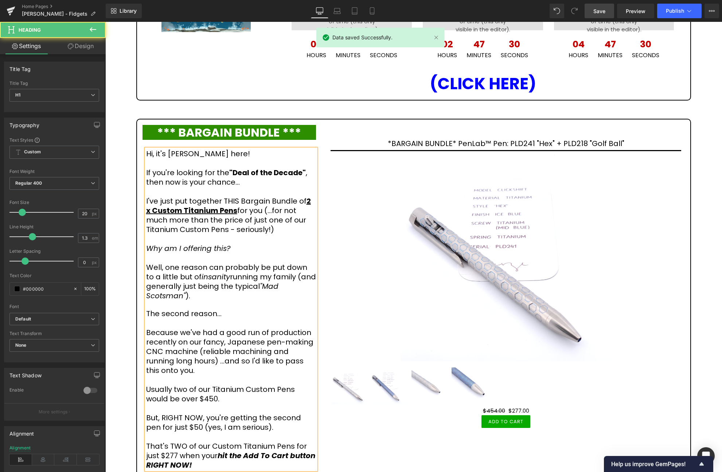
click at [177, 267] on h1 "Well, one reason can probably be put down to a little but of insanity running m…" at bounding box center [231, 282] width 170 height 38
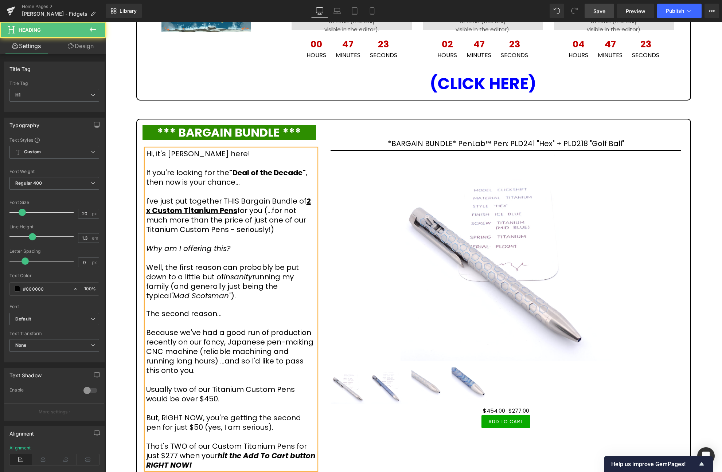
click at [211, 278] on h1 "Well, the first reason can probably be put down to a little but of insanity run…" at bounding box center [231, 282] width 170 height 38
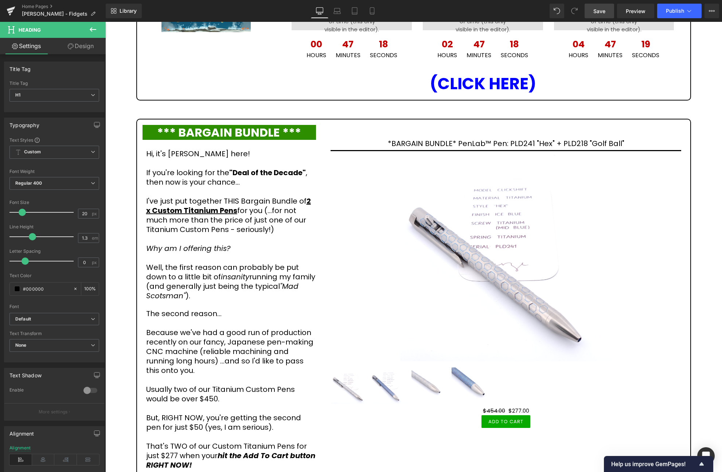
click at [603, 11] on span "Save" at bounding box center [599, 11] width 12 height 8
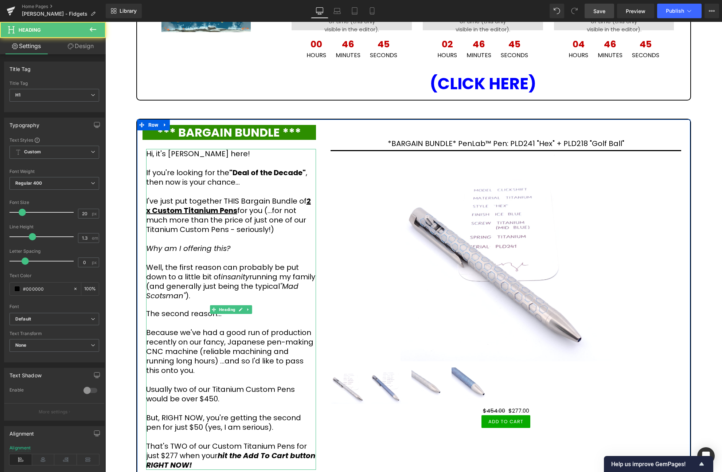
click at [201, 311] on h1 "The second reason..." at bounding box center [231, 313] width 170 height 9
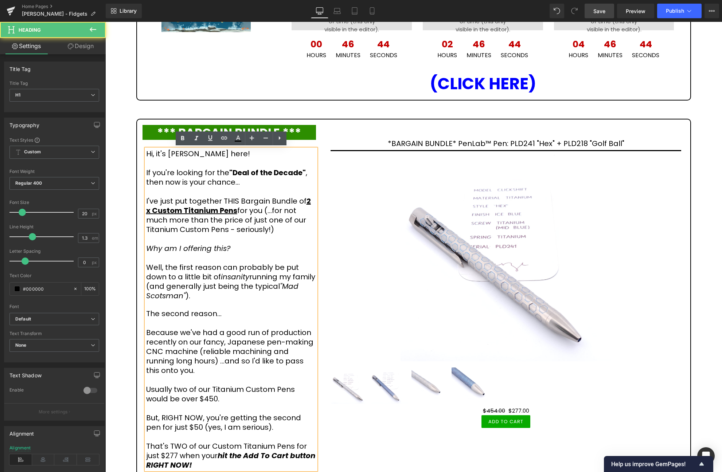
click at [212, 314] on h1 "The second reason..." at bounding box center [231, 313] width 170 height 9
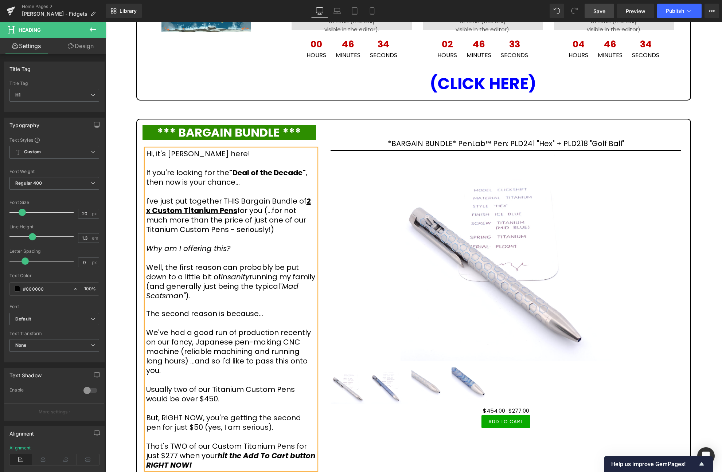
click at [599, 9] on span "Save" at bounding box center [599, 11] width 12 height 8
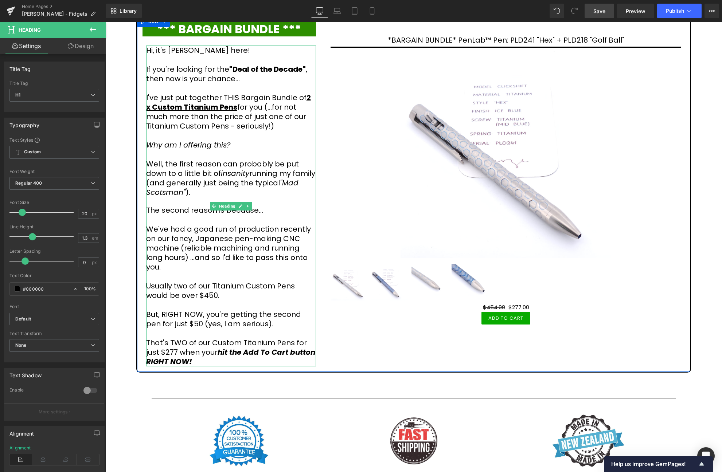
scroll to position [1013, 0]
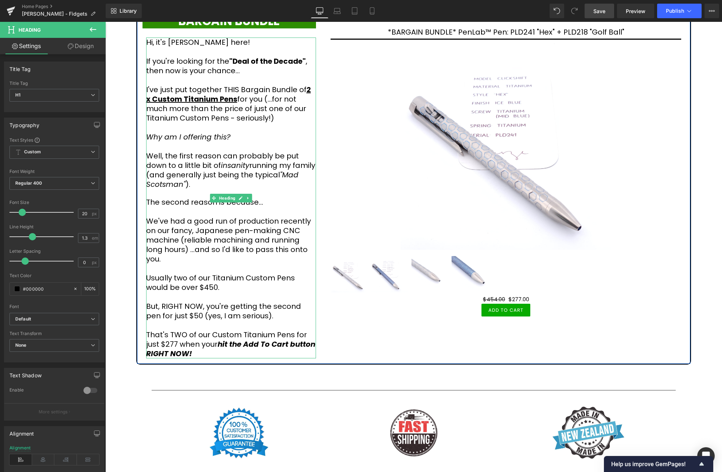
click at [185, 314] on h1 "We've had a good run of production recently on our fancy, Japanese pen-making C…" at bounding box center [231, 287] width 170 height 142
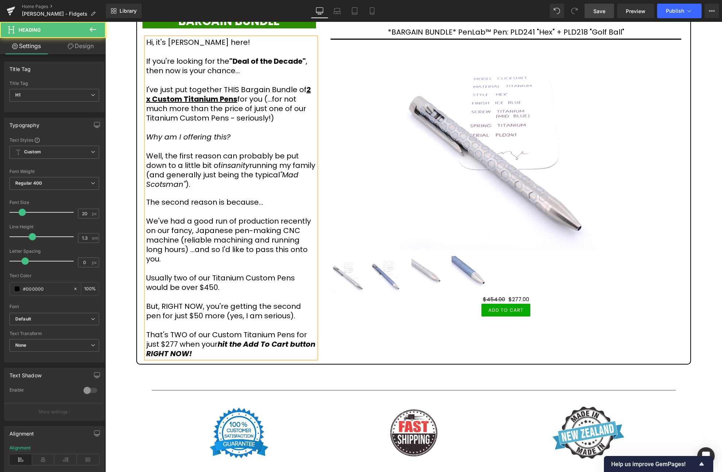
click at [158, 278] on h1 "We've had a good run of production recently on our fancy, Japanese pen-making C…" at bounding box center [231, 287] width 170 height 142
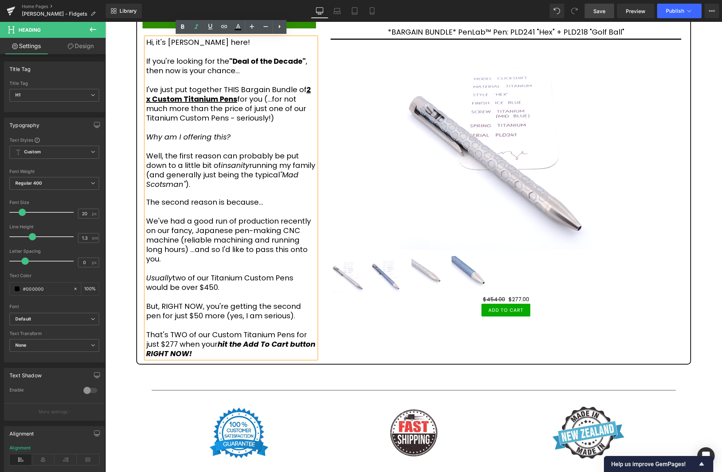
click at [203, 286] on h1 "We've had a good run of production recently on our fancy, Japanese pen-making C…" at bounding box center [231, 287] width 170 height 142
drag, startPoint x: 200, startPoint y: 288, endPoint x: 217, endPoint y: 284, distance: 17.4
click at [216, 286] on h1 "We've had a good run of production recently on our fancy, Japanese pen-making C…" at bounding box center [231, 287] width 170 height 142
click at [269, 304] on h1 "We've had a good run of production recently on our fancy, Japanese pen-making C…" at bounding box center [231, 287] width 170 height 142
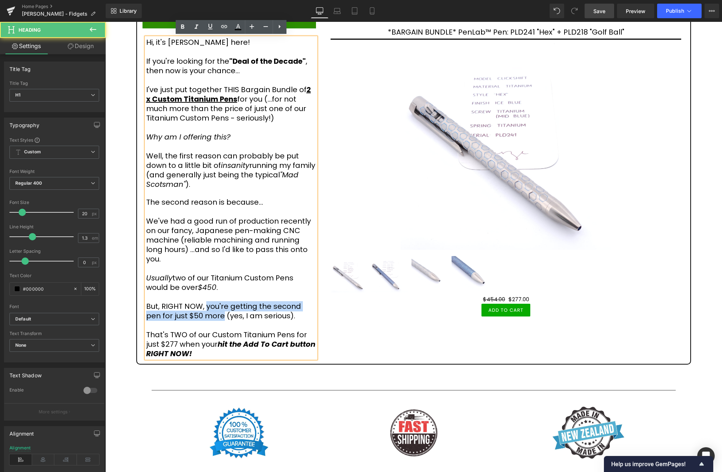
drag, startPoint x: 206, startPoint y: 304, endPoint x: 207, endPoint y: 316, distance: 12.1
click at [207, 316] on h1 "We've had a good run of production recently on our fancy, Japanese pen-making C…" at bounding box center [231, 287] width 170 height 142
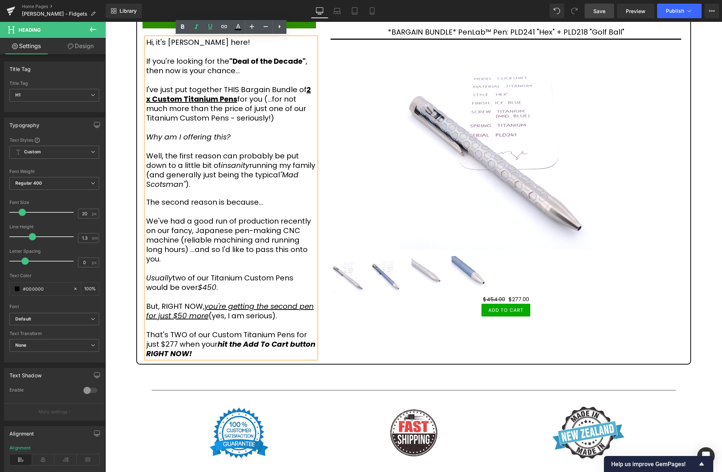
click at [239, 249] on h1 "We've had a good run of production recently on our fancy, Japanese pen-making C…" at bounding box center [231, 287] width 170 height 142
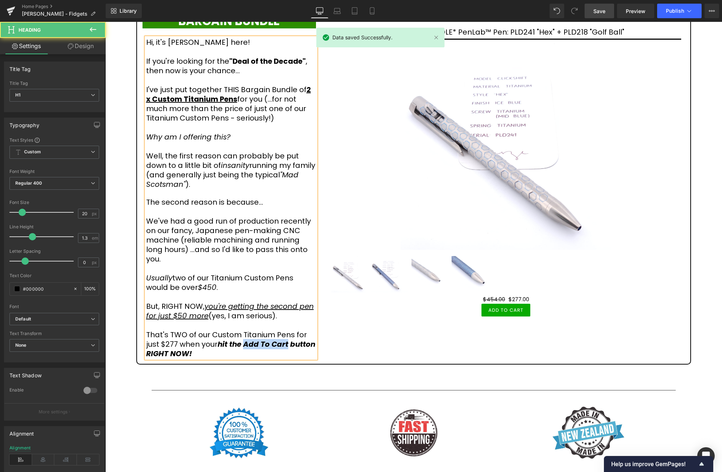
drag, startPoint x: 245, startPoint y: 343, endPoint x: 289, endPoint y: 343, distance: 43.3
click at [289, 343] on span "hit the Add To Cart button RIGHT NOW!" at bounding box center [230, 349] width 169 height 20
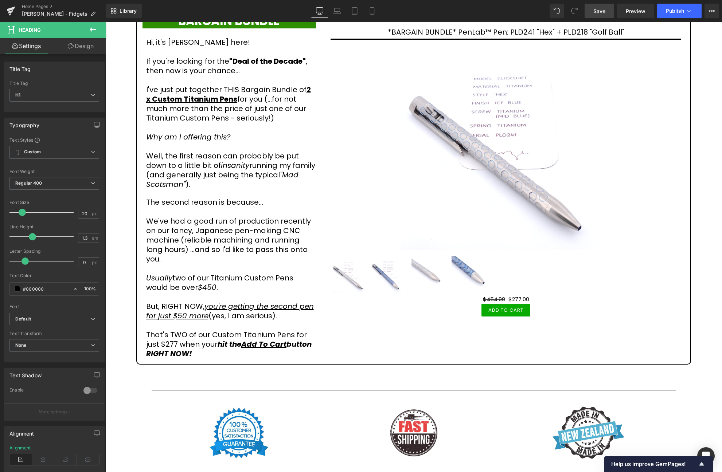
drag, startPoint x: 600, startPoint y: 10, endPoint x: 496, endPoint y: 163, distance: 184.6
click at [600, 10] on span "Save" at bounding box center [599, 11] width 12 height 8
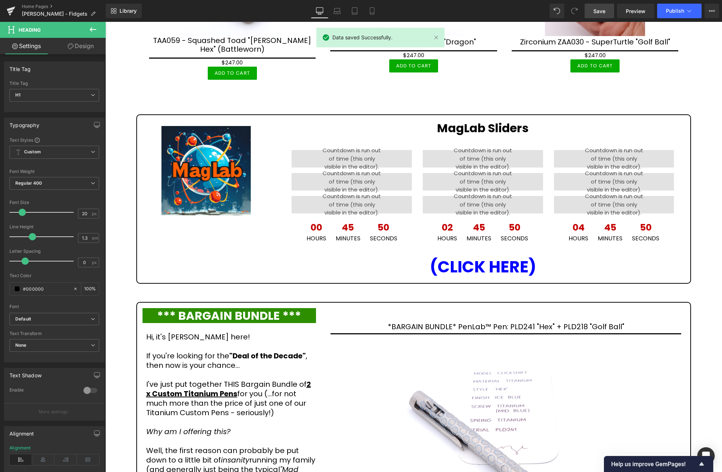
scroll to position [864, 0]
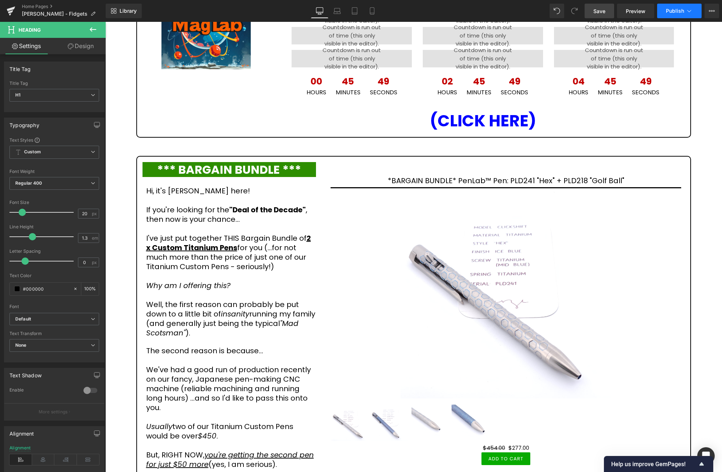
click at [688, 12] on icon at bounding box center [688, 10] width 7 height 7
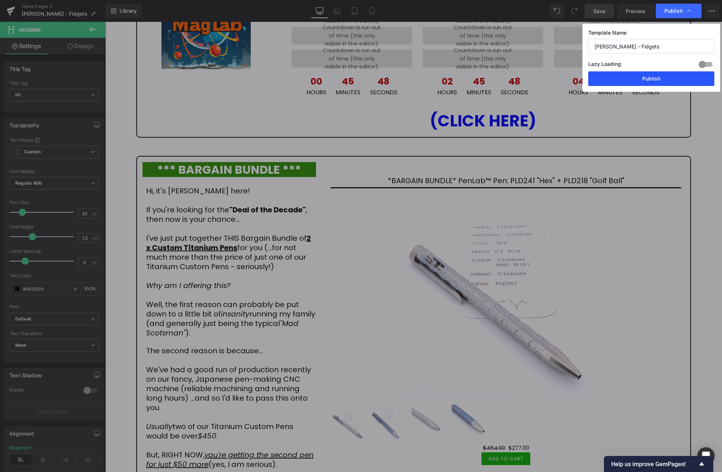
drag, startPoint x: 663, startPoint y: 78, endPoint x: 529, endPoint y: 62, distance: 135.0
click at [663, 78] on button "Publish" at bounding box center [651, 78] width 126 height 15
